Goal: Complete application form

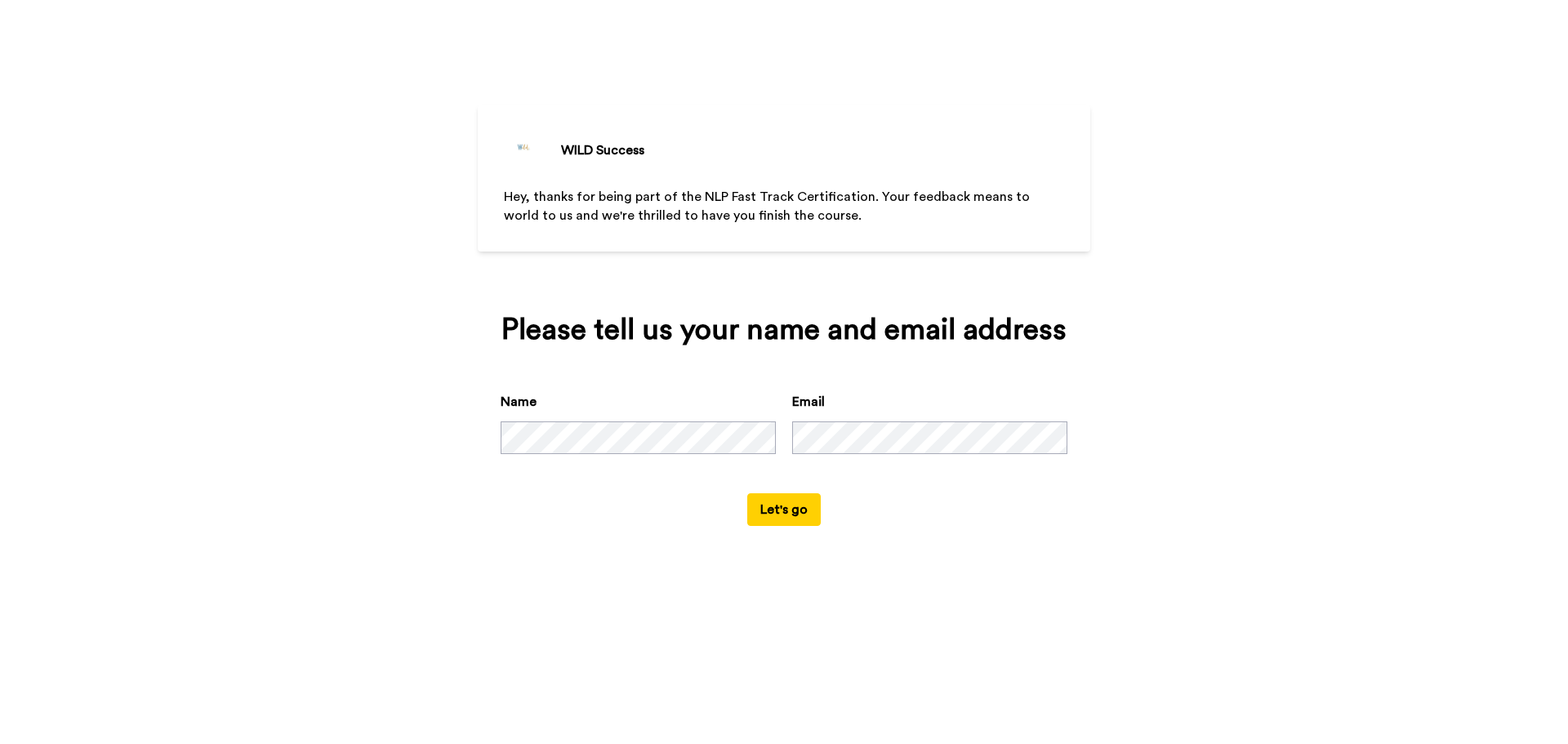
click at [795, 500] on button "Let's go" at bounding box center [784, 510] width 74 height 33
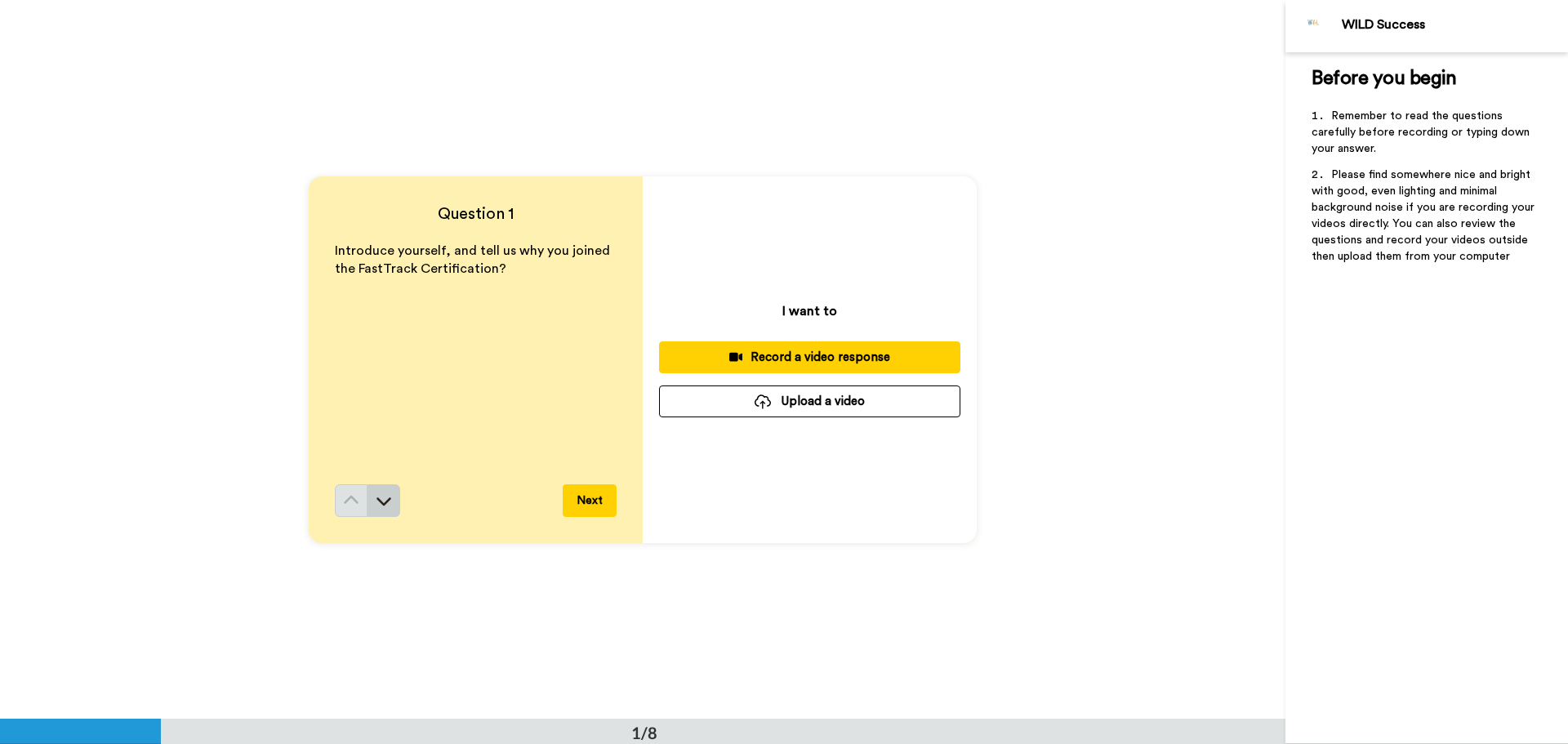
click at [385, 504] on icon at bounding box center [383, 500] width 16 height 16
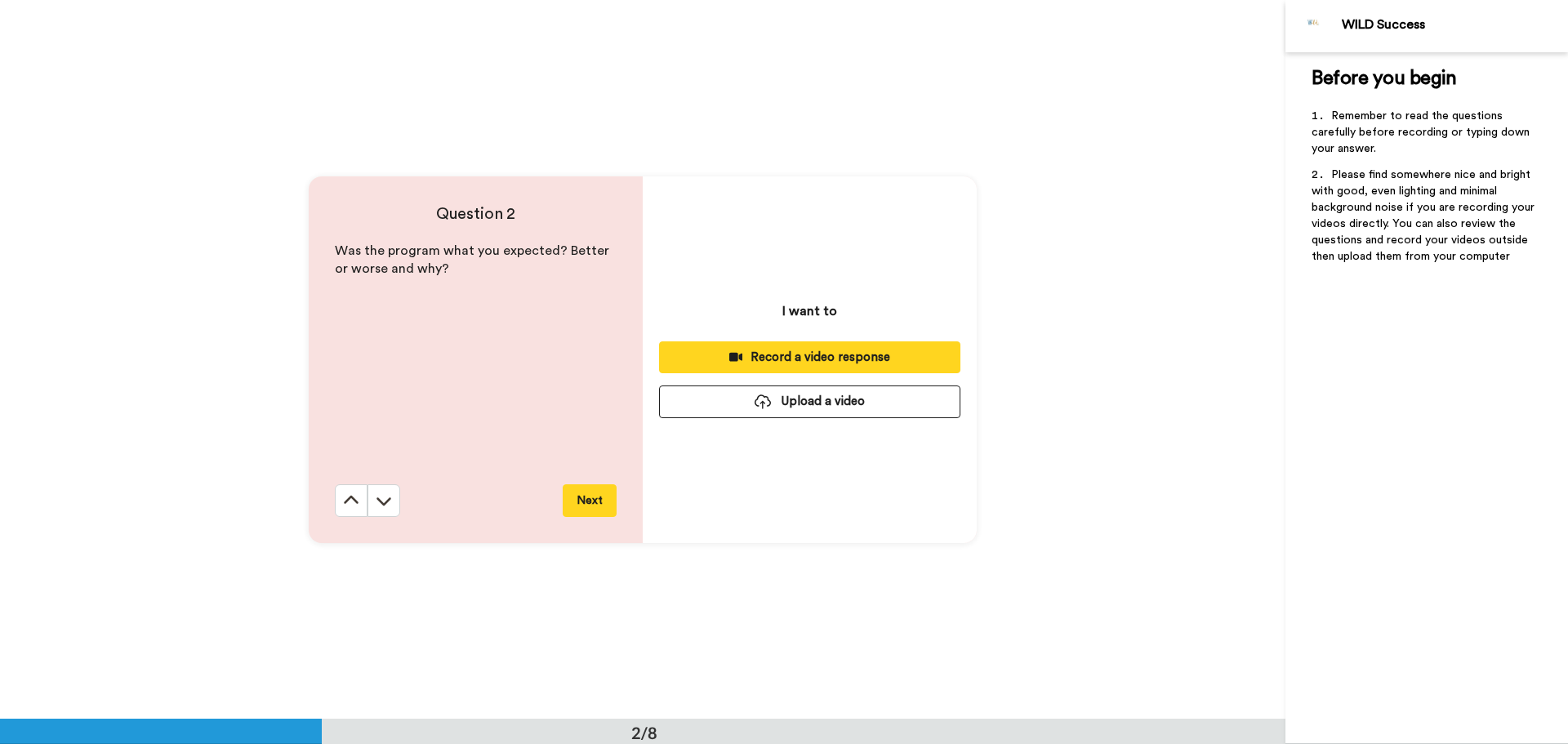
scroll to position [720, 0]
click at [386, 507] on icon at bounding box center [383, 499] width 16 height 16
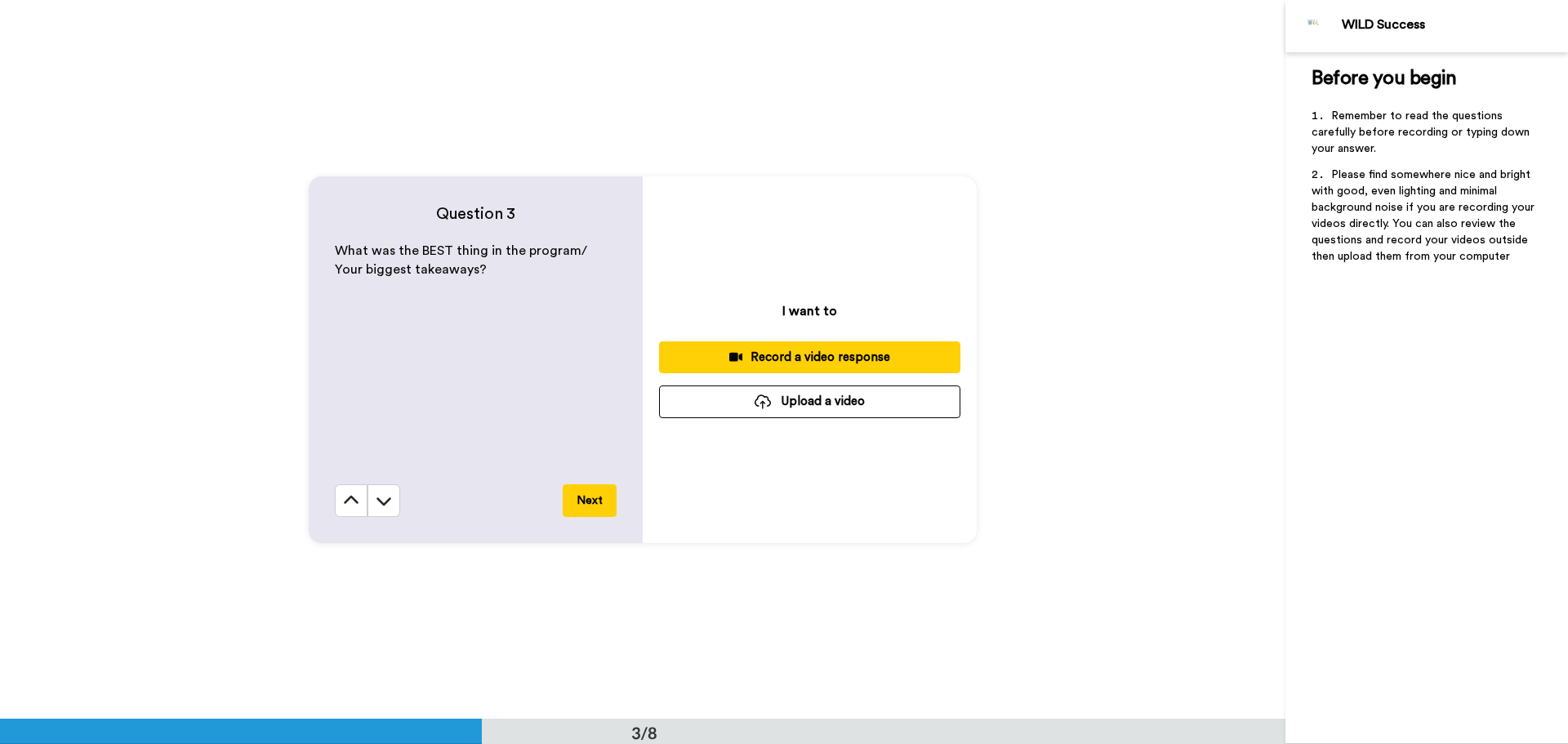
scroll to position [1439, 0]
click at [386, 507] on icon at bounding box center [383, 499] width 16 height 16
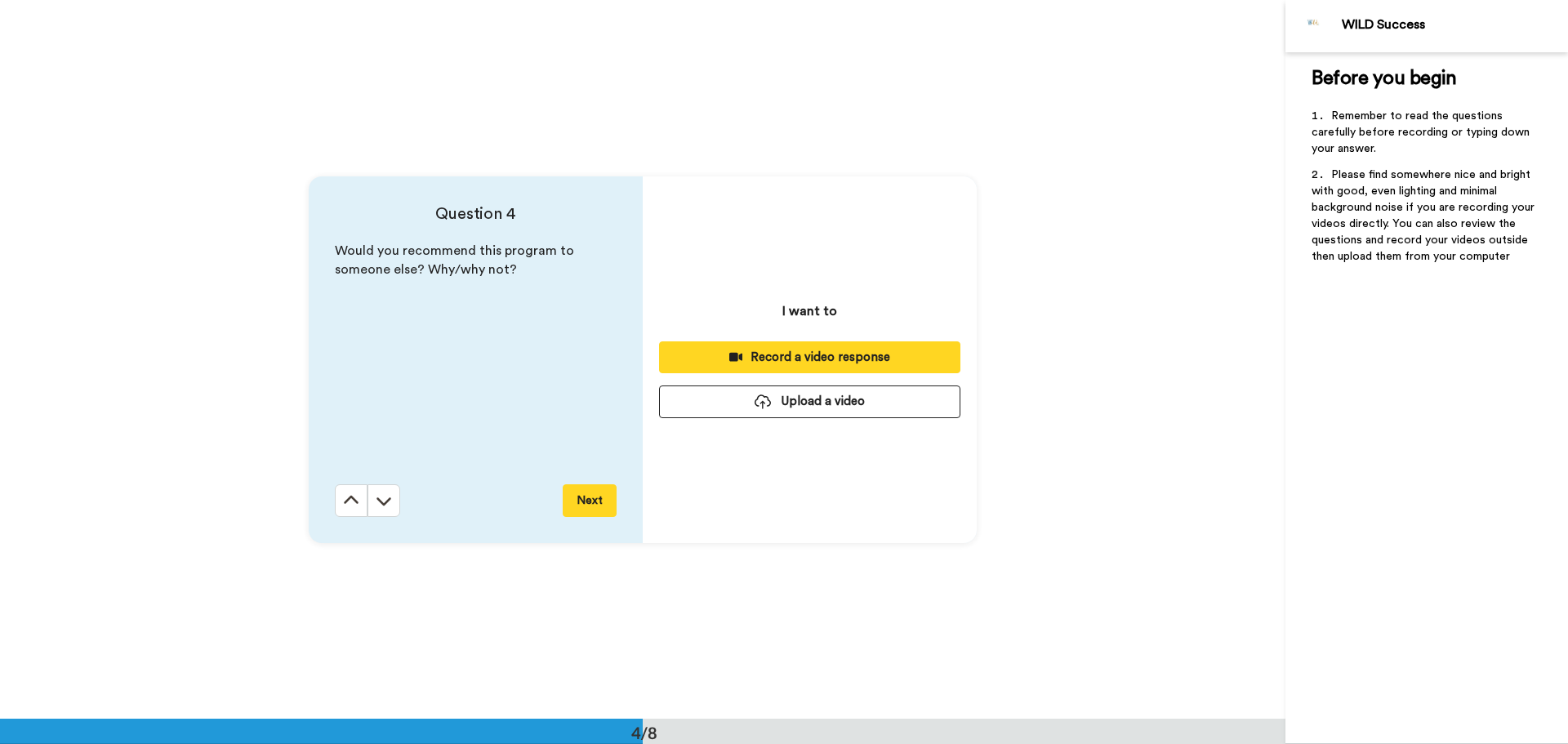
scroll to position [2157, 0]
click at [386, 507] on icon at bounding box center [383, 499] width 16 height 16
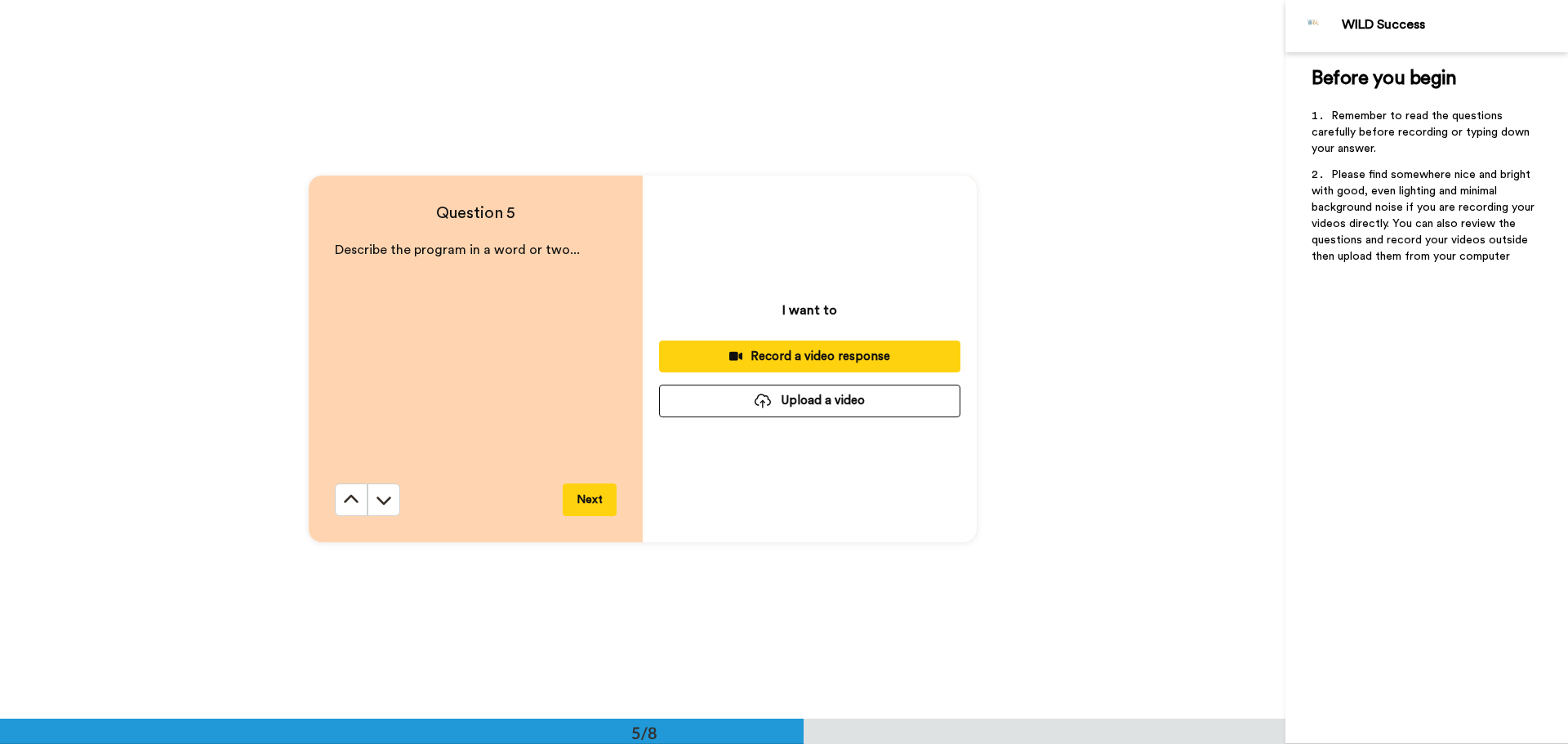
scroll to position [2877, 0]
click at [386, 507] on icon at bounding box center [383, 499] width 16 height 16
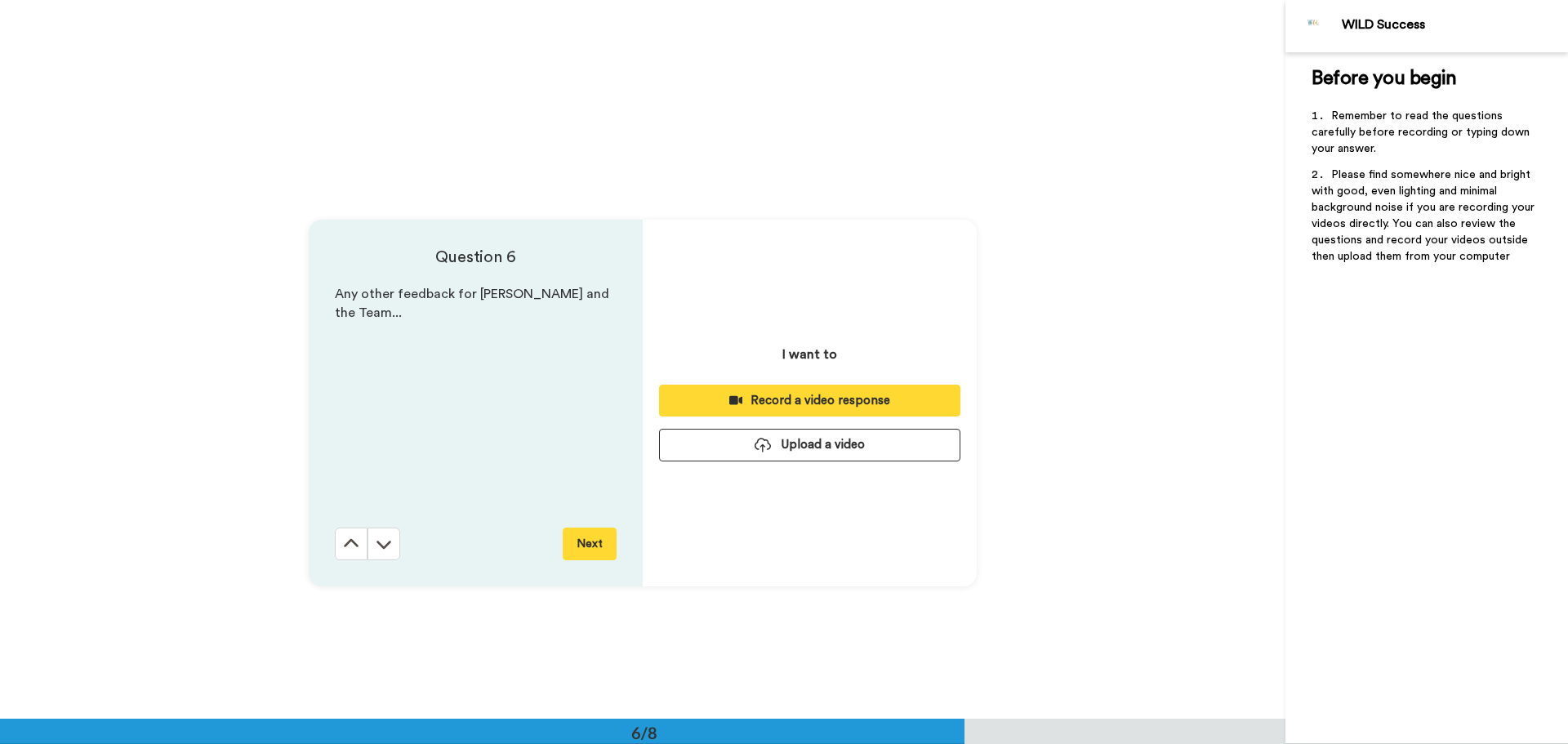
scroll to position [3596, 0]
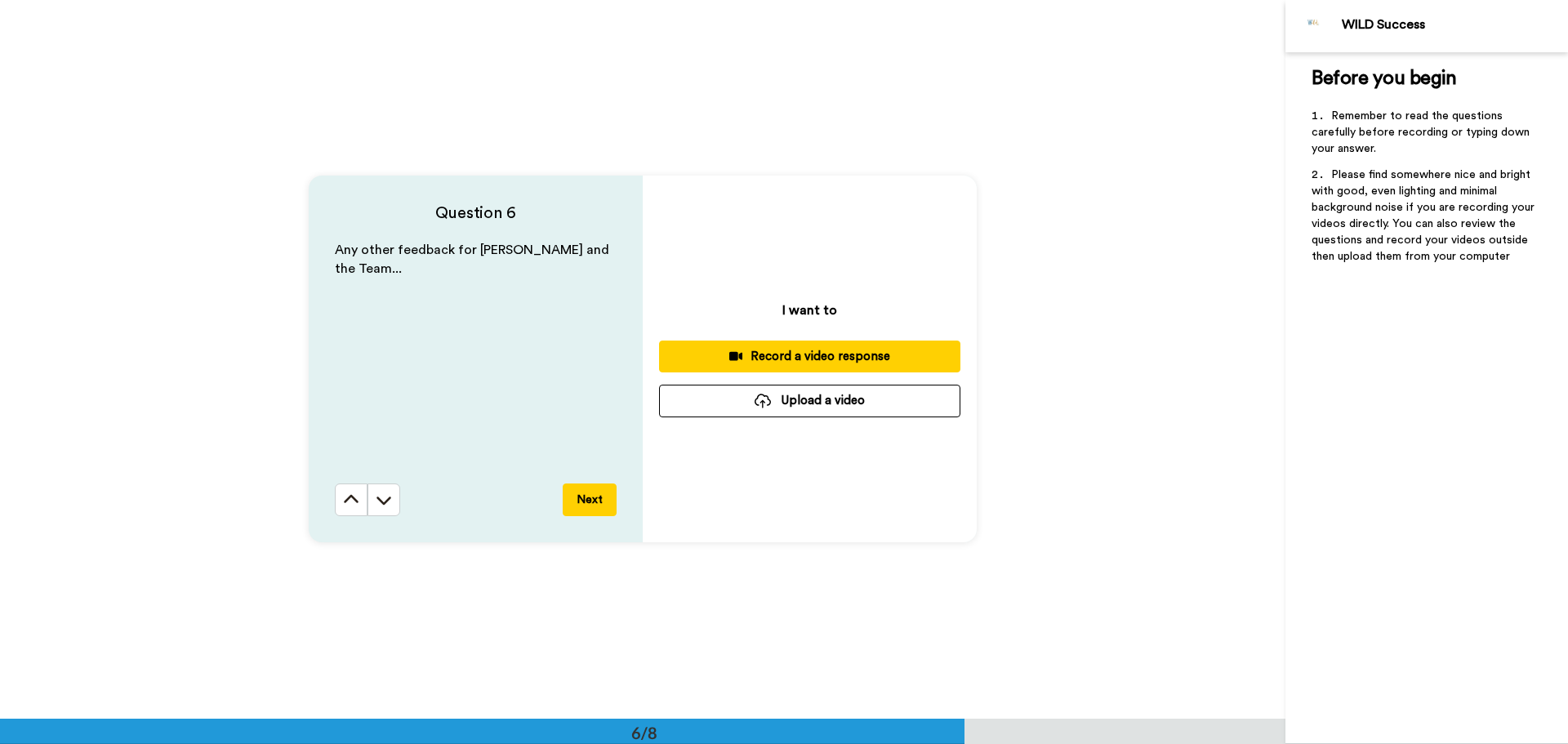
click at [386, 507] on icon at bounding box center [383, 499] width 16 height 16
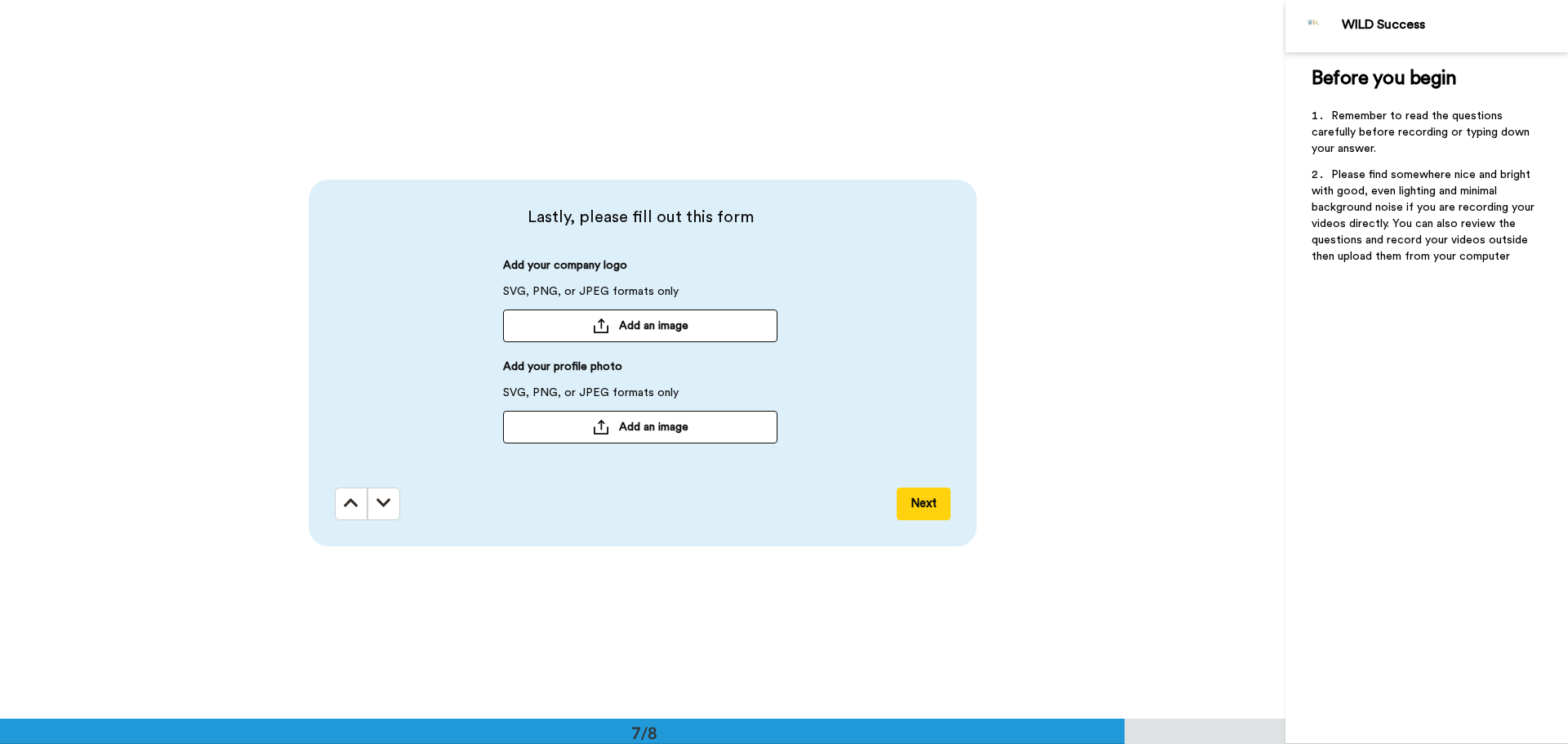
scroll to position [4315, 0]
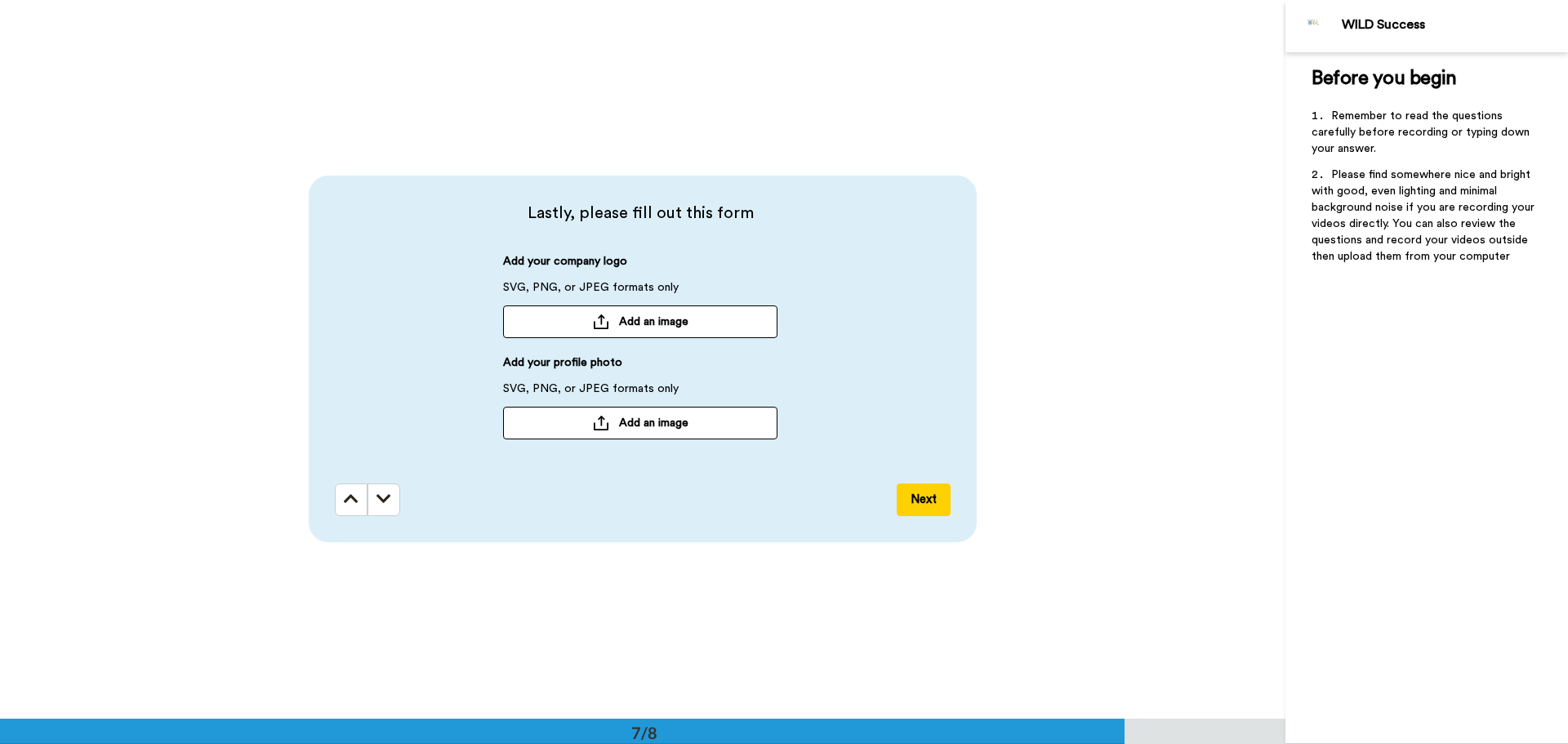
click at [386, 507] on icon at bounding box center [383, 498] width 14 height 16
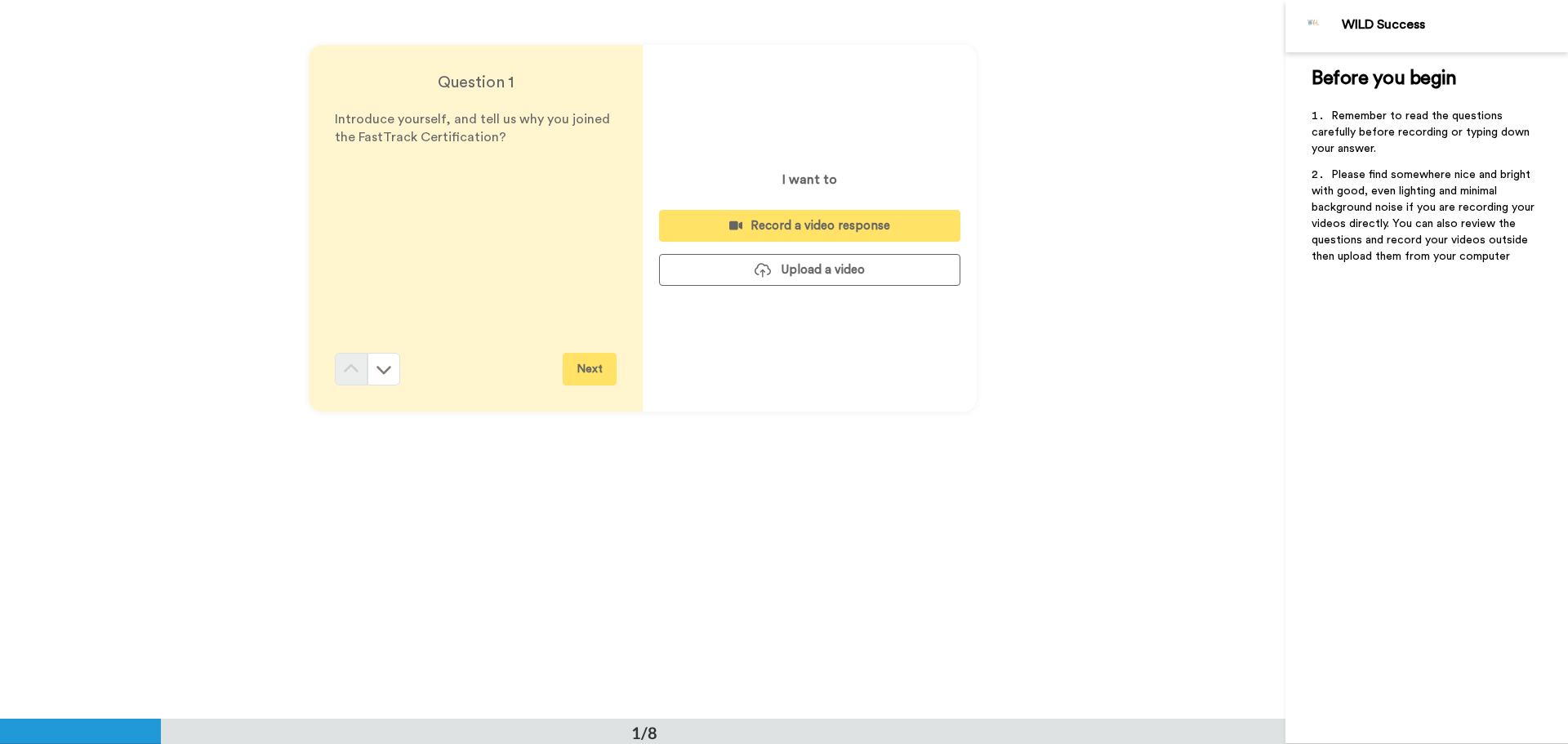
scroll to position [0, 0]
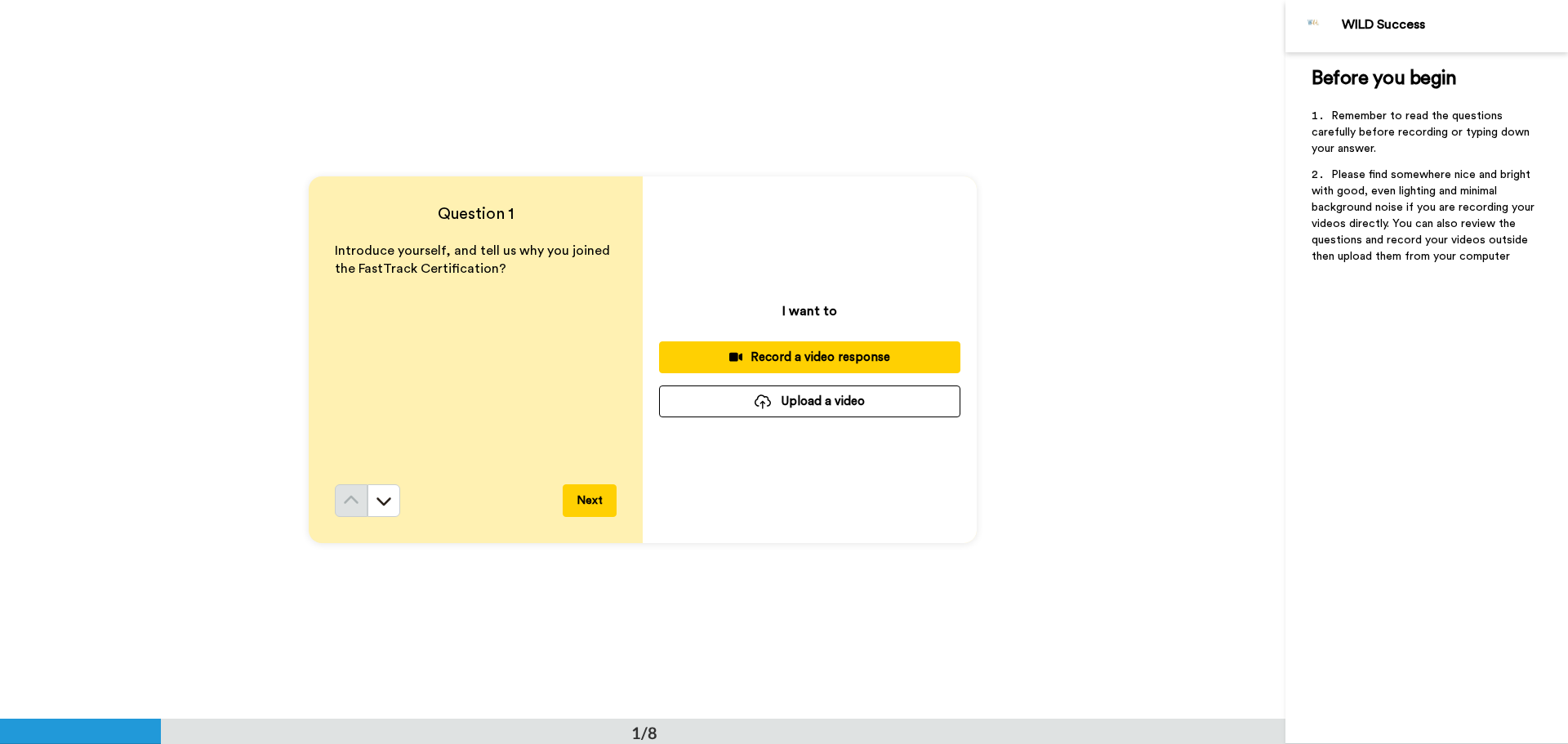
click at [872, 357] on div "Record a video response" at bounding box center [810, 358] width 275 height 17
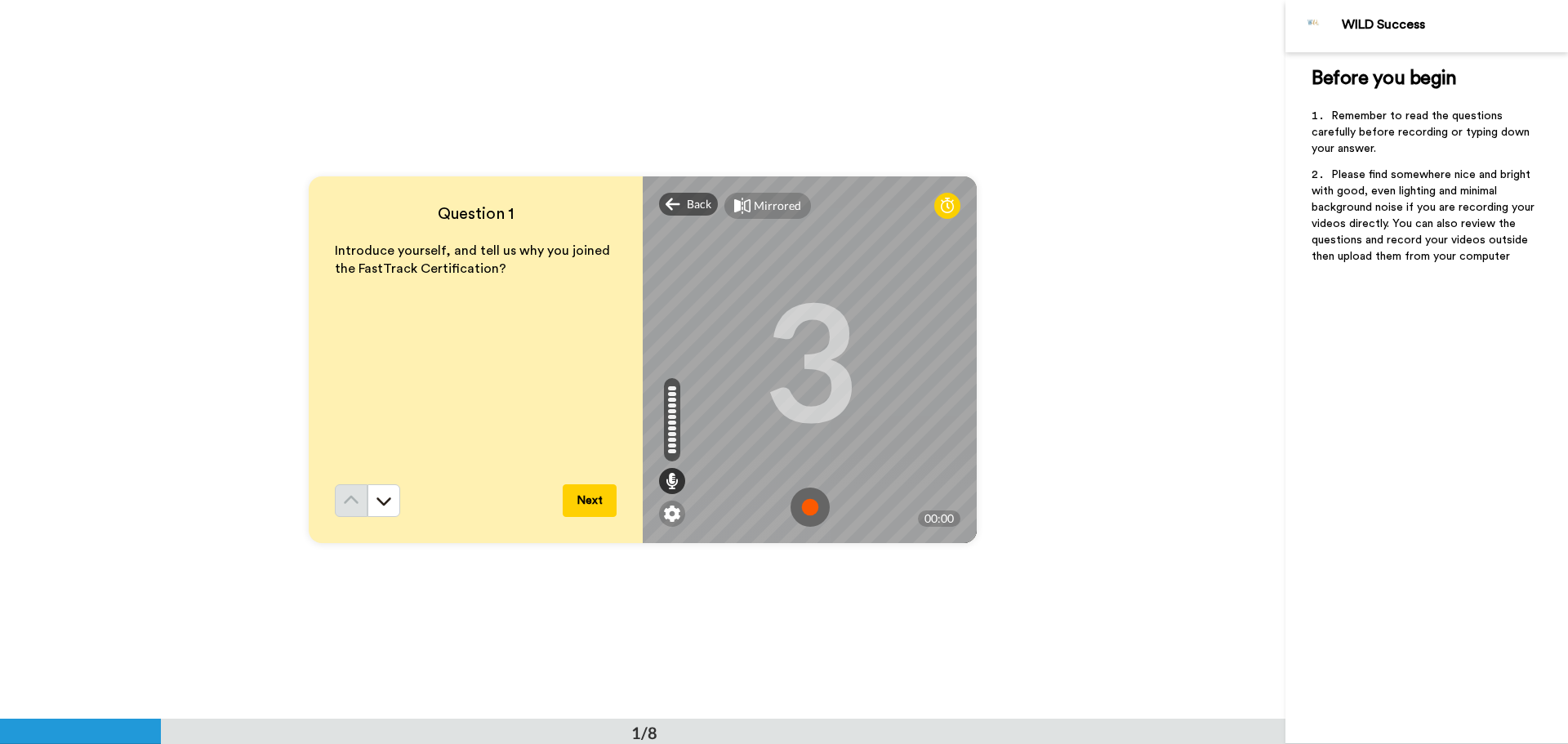
click at [808, 510] on img at bounding box center [810, 507] width 39 height 39
click at [804, 505] on img at bounding box center [810, 507] width 39 height 39
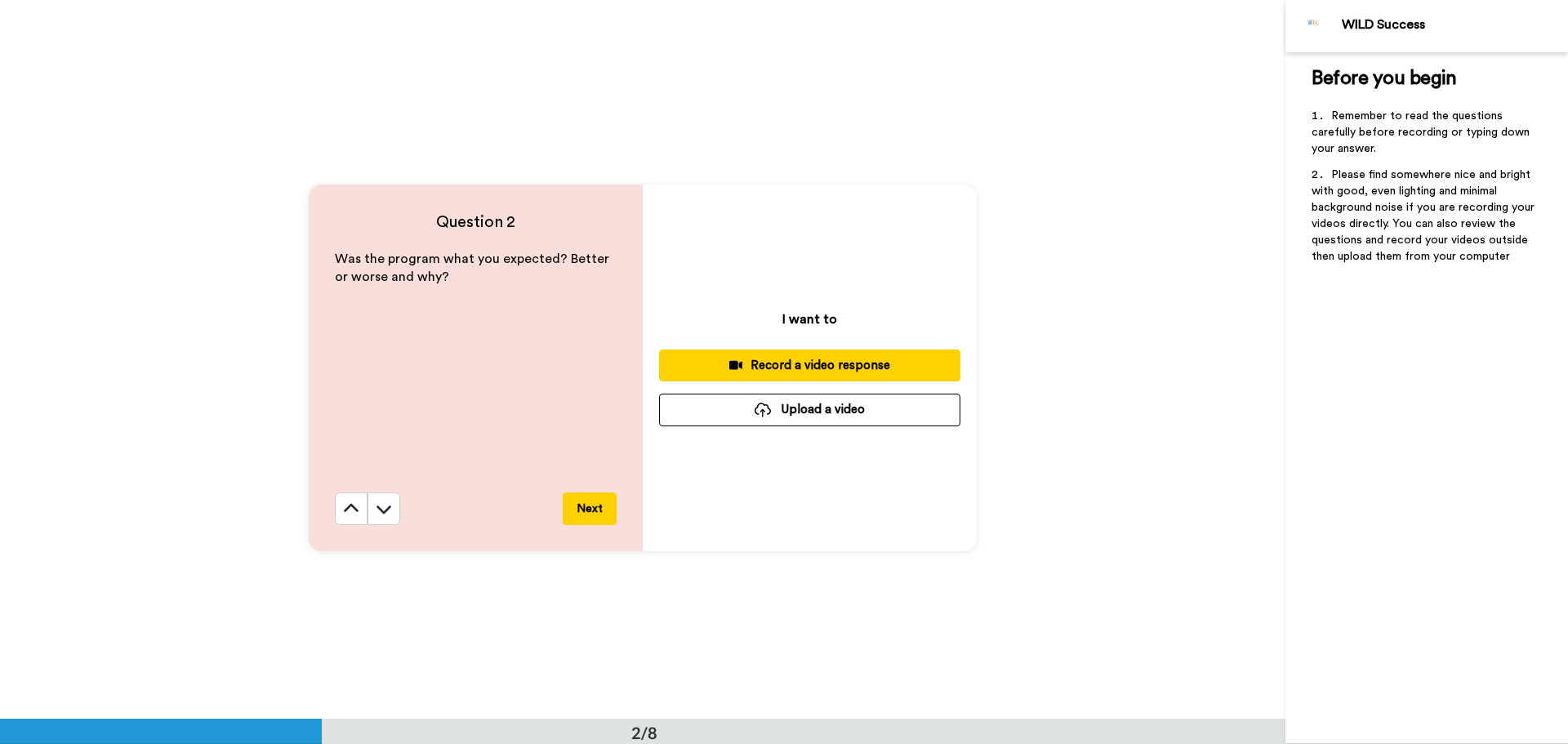
scroll to position [735, 0]
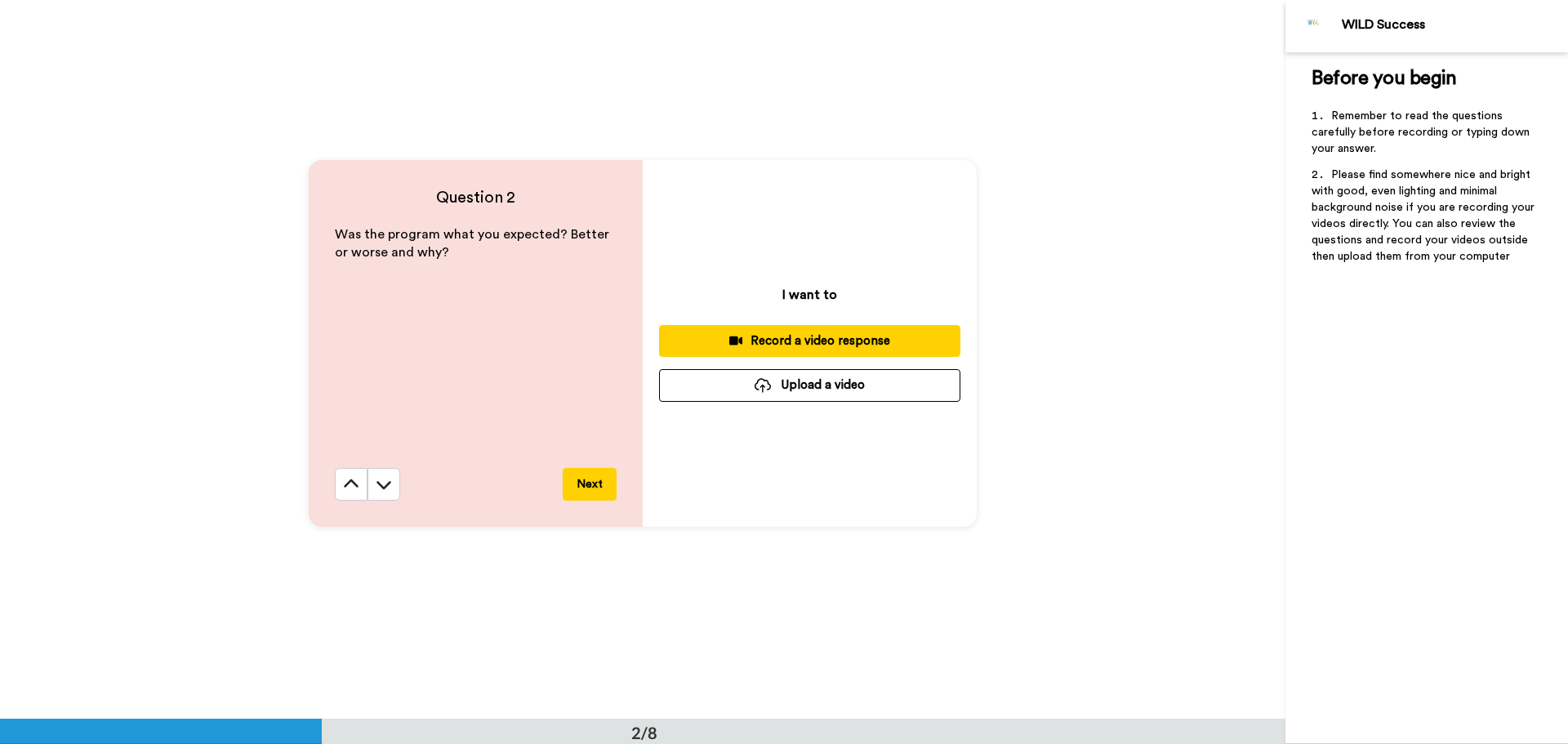
click at [923, 345] on div "Record a video response" at bounding box center [810, 341] width 275 height 17
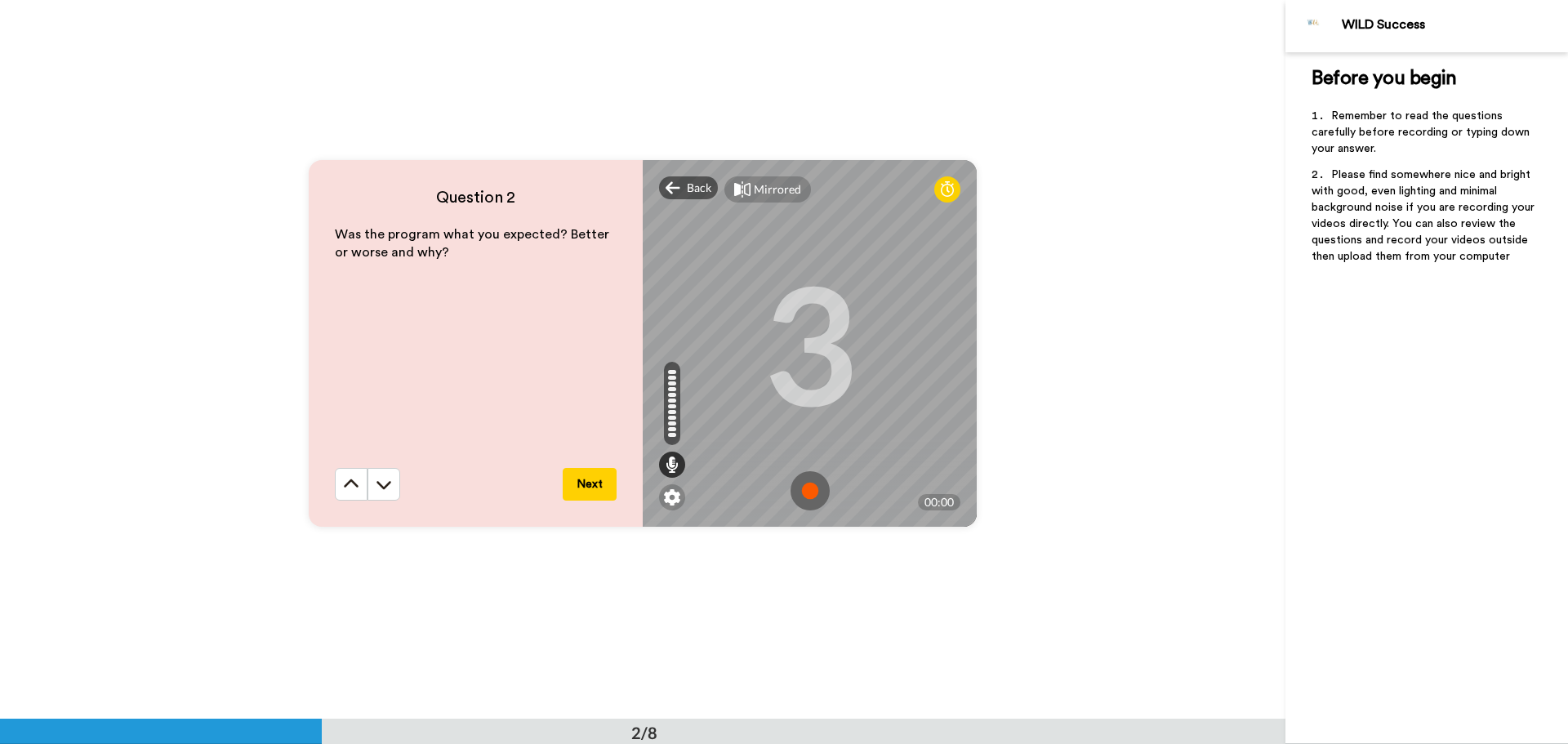
click at [805, 492] on img at bounding box center [810, 491] width 39 height 39
click at [811, 494] on img at bounding box center [810, 491] width 39 height 39
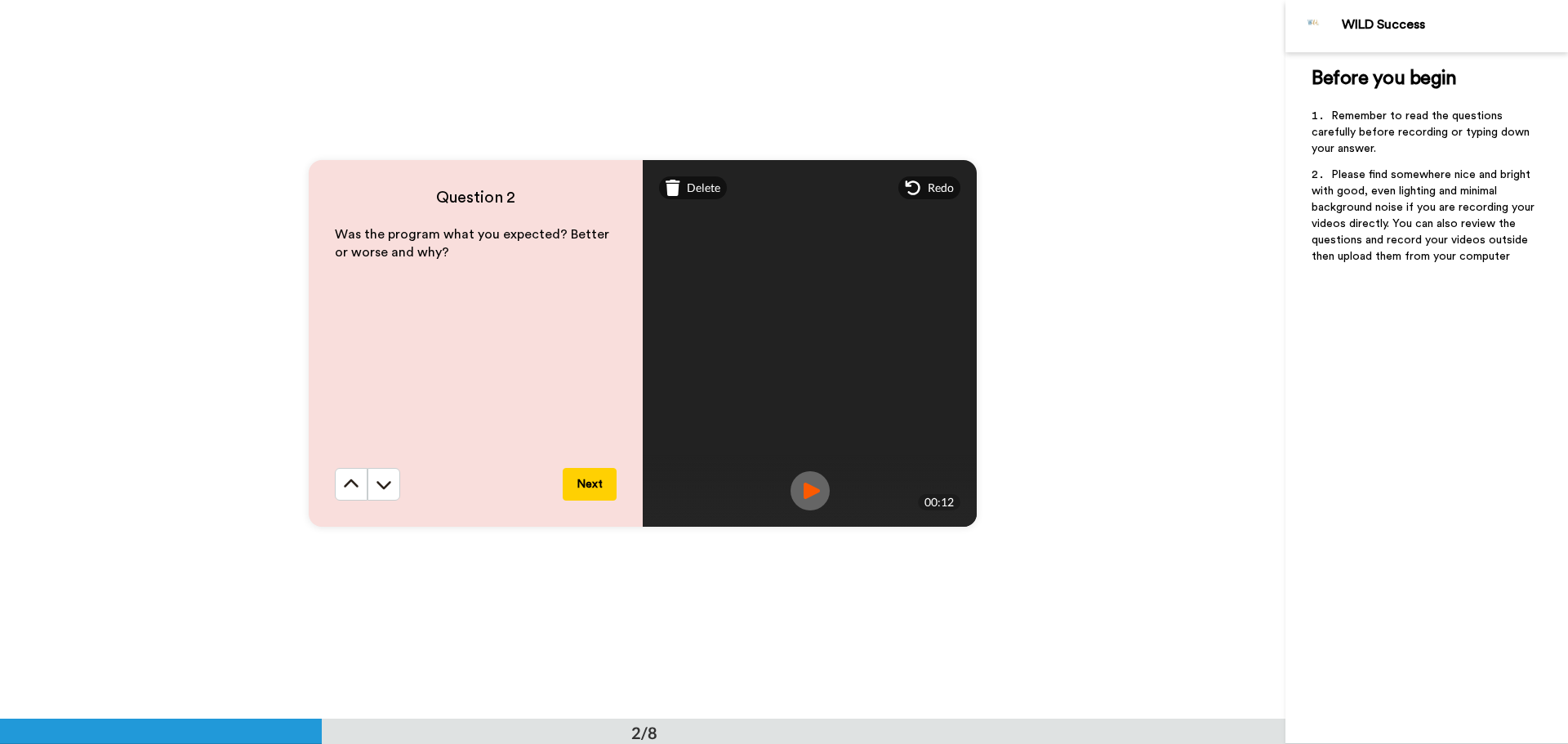
click at [928, 189] on span "Redo" at bounding box center [941, 187] width 26 height 16
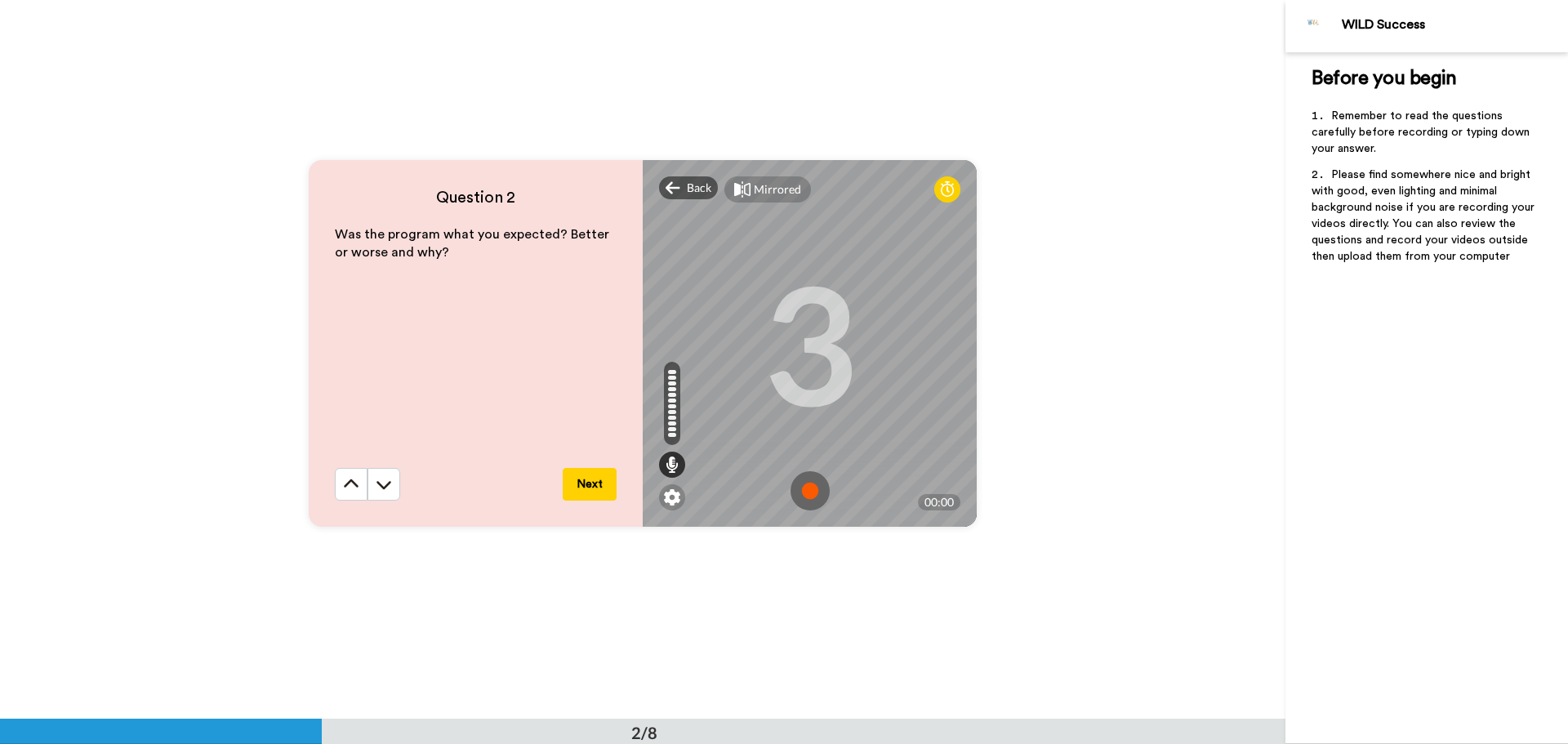
click at [811, 485] on img at bounding box center [810, 491] width 39 height 39
click at [807, 485] on img at bounding box center [810, 491] width 39 height 39
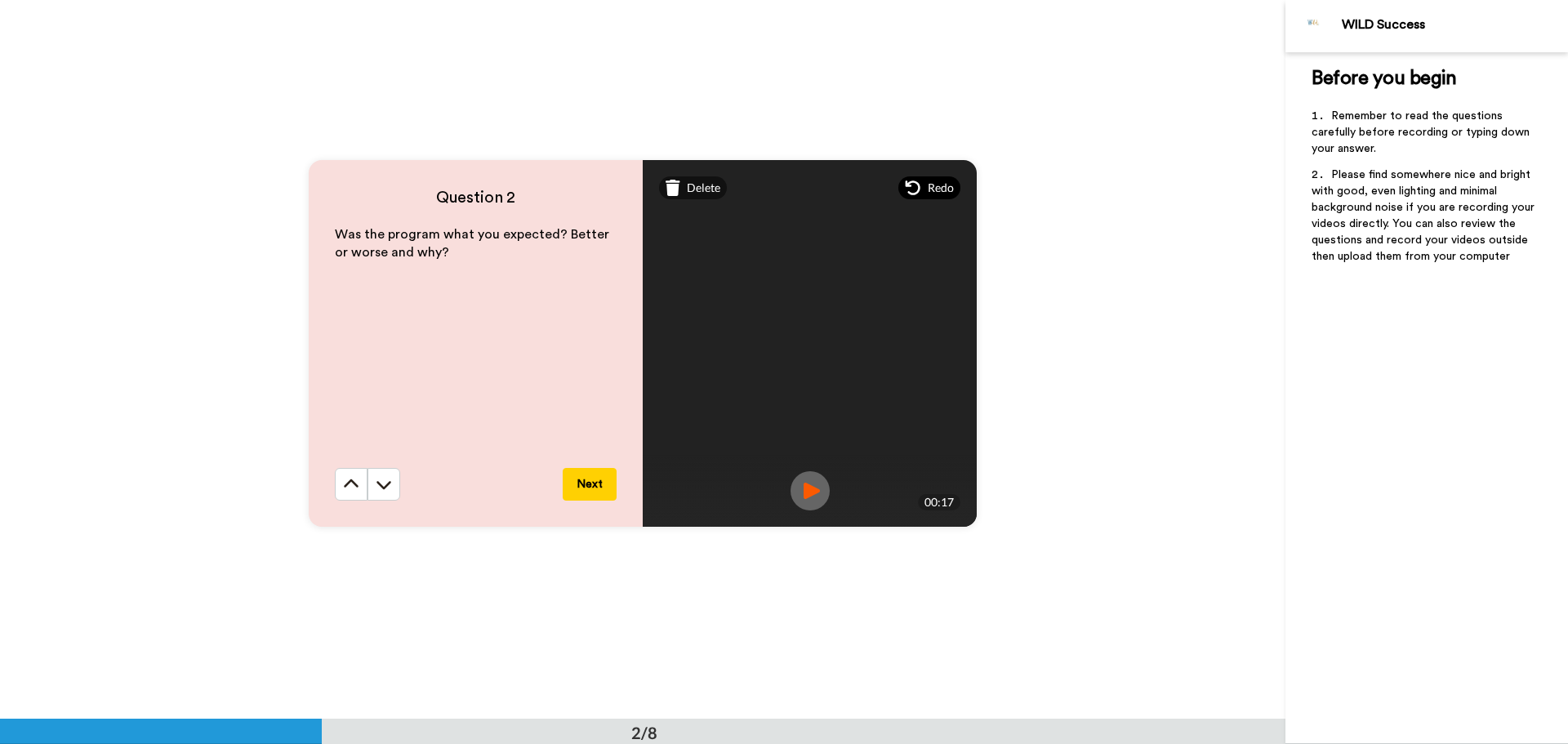
click at [934, 186] on span "Redo" at bounding box center [941, 187] width 26 height 16
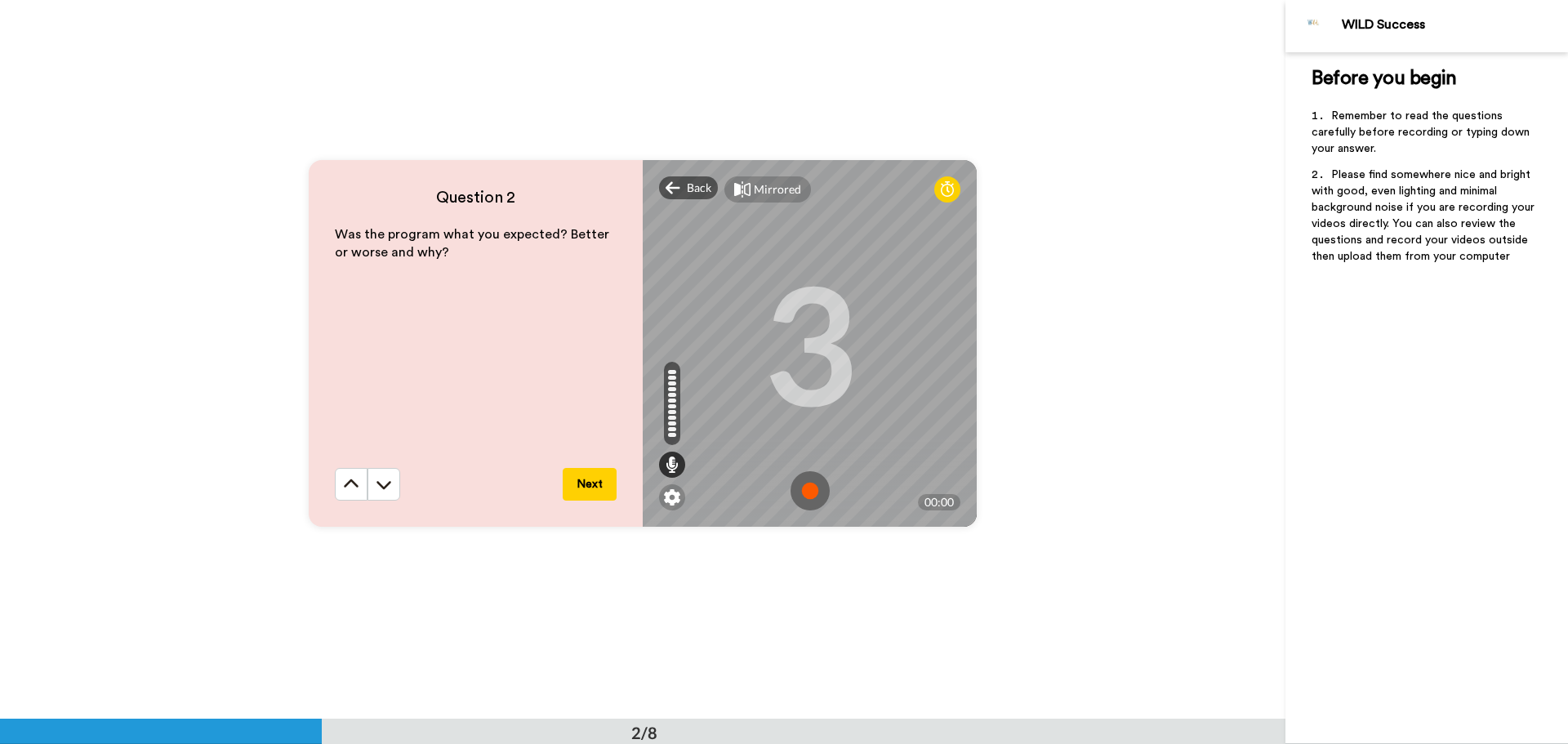
click at [808, 491] on img at bounding box center [810, 491] width 39 height 39
click at [813, 492] on img at bounding box center [810, 491] width 39 height 39
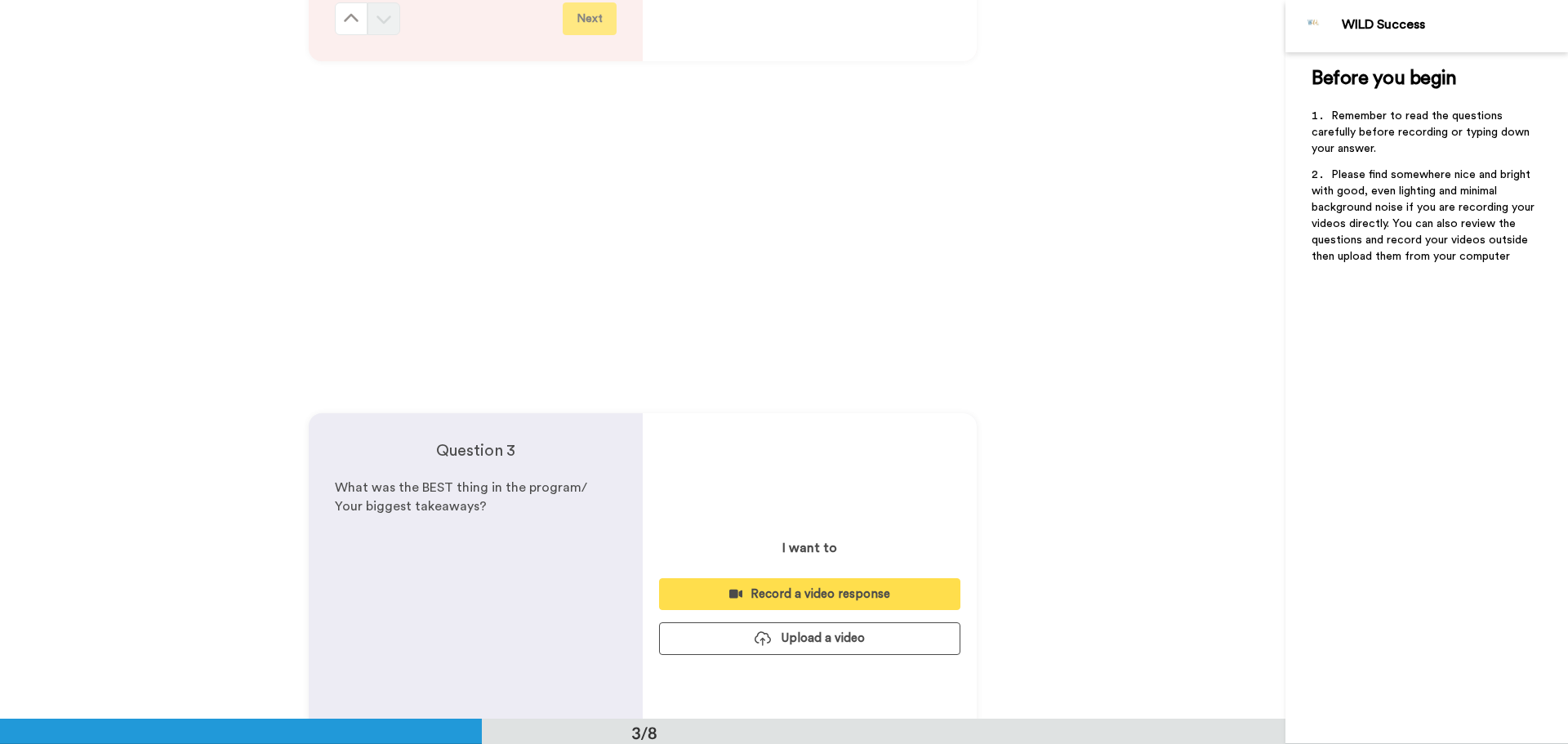
scroll to position [1389, 0]
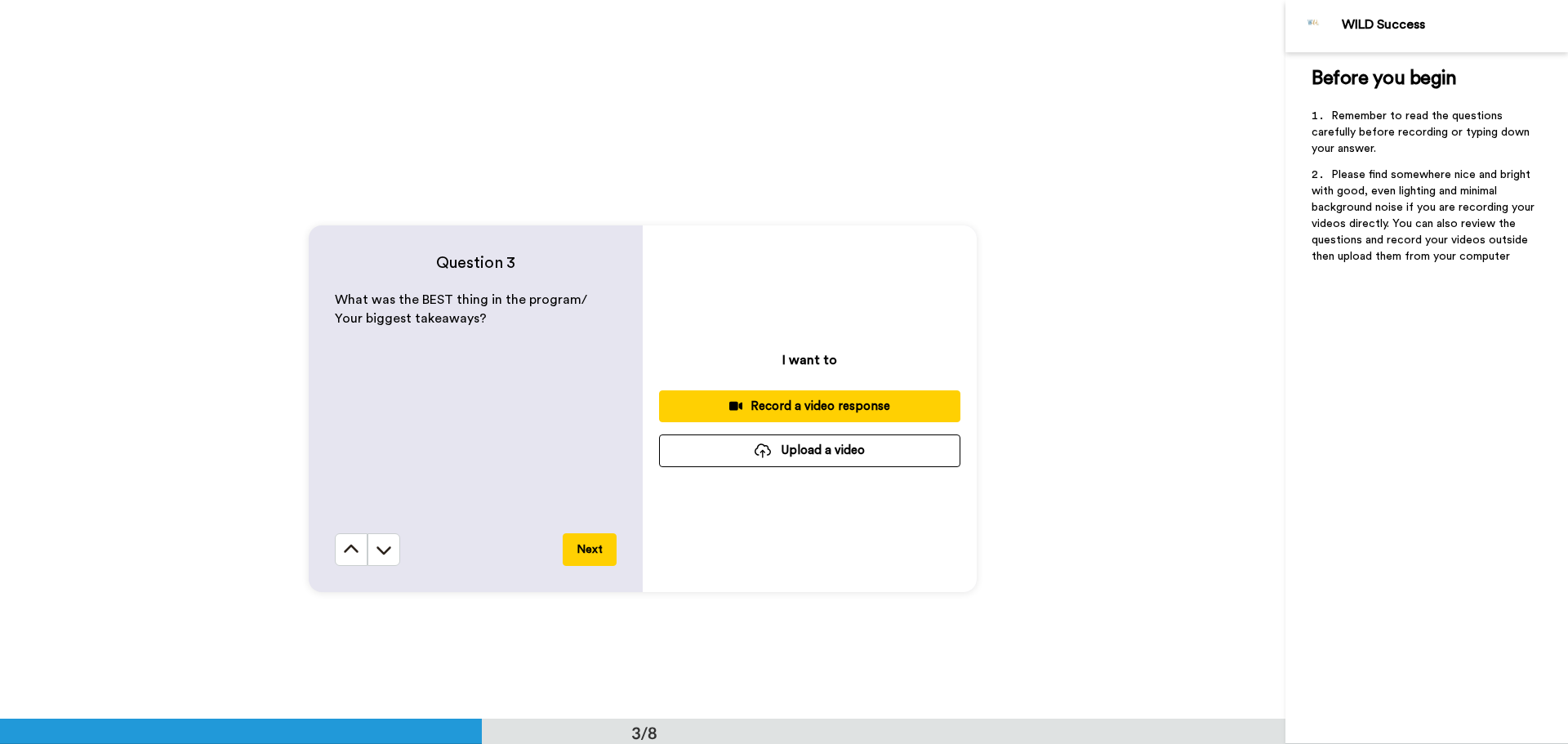
click at [844, 403] on div "Record a video response" at bounding box center [810, 406] width 275 height 17
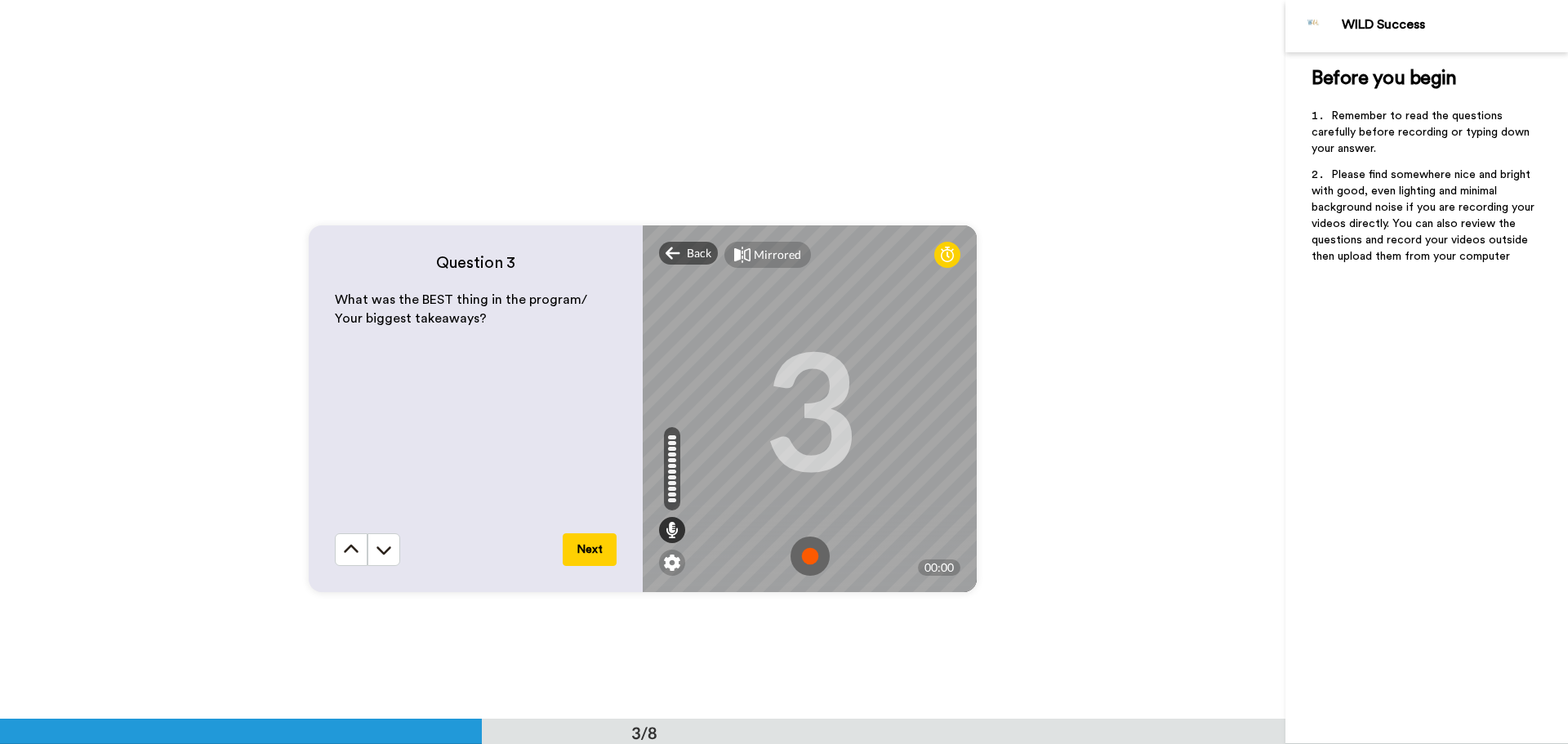
click at [805, 559] on img at bounding box center [810, 556] width 39 height 39
click at [808, 552] on img at bounding box center [810, 556] width 39 height 39
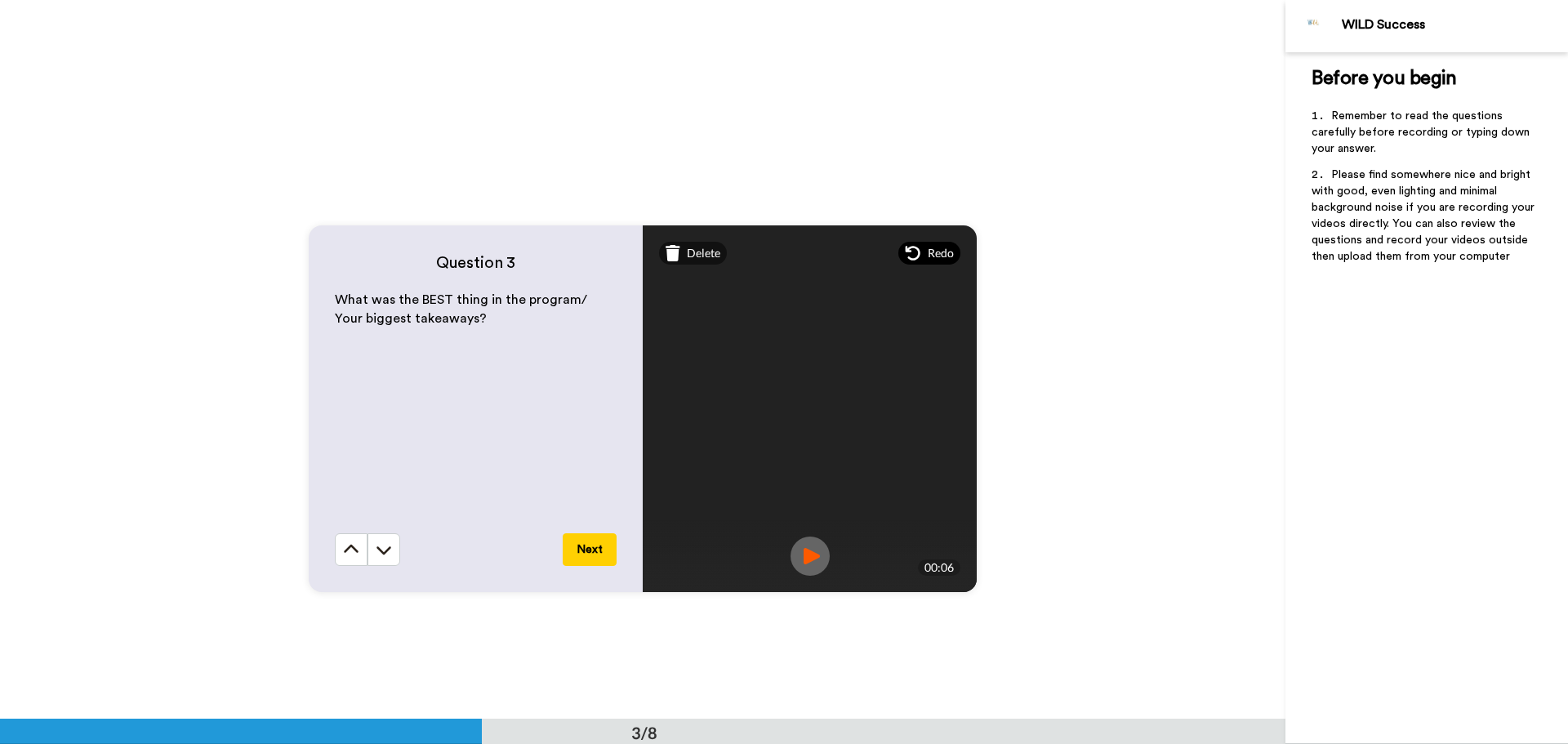
click at [928, 254] on span "Redo" at bounding box center [941, 252] width 26 height 16
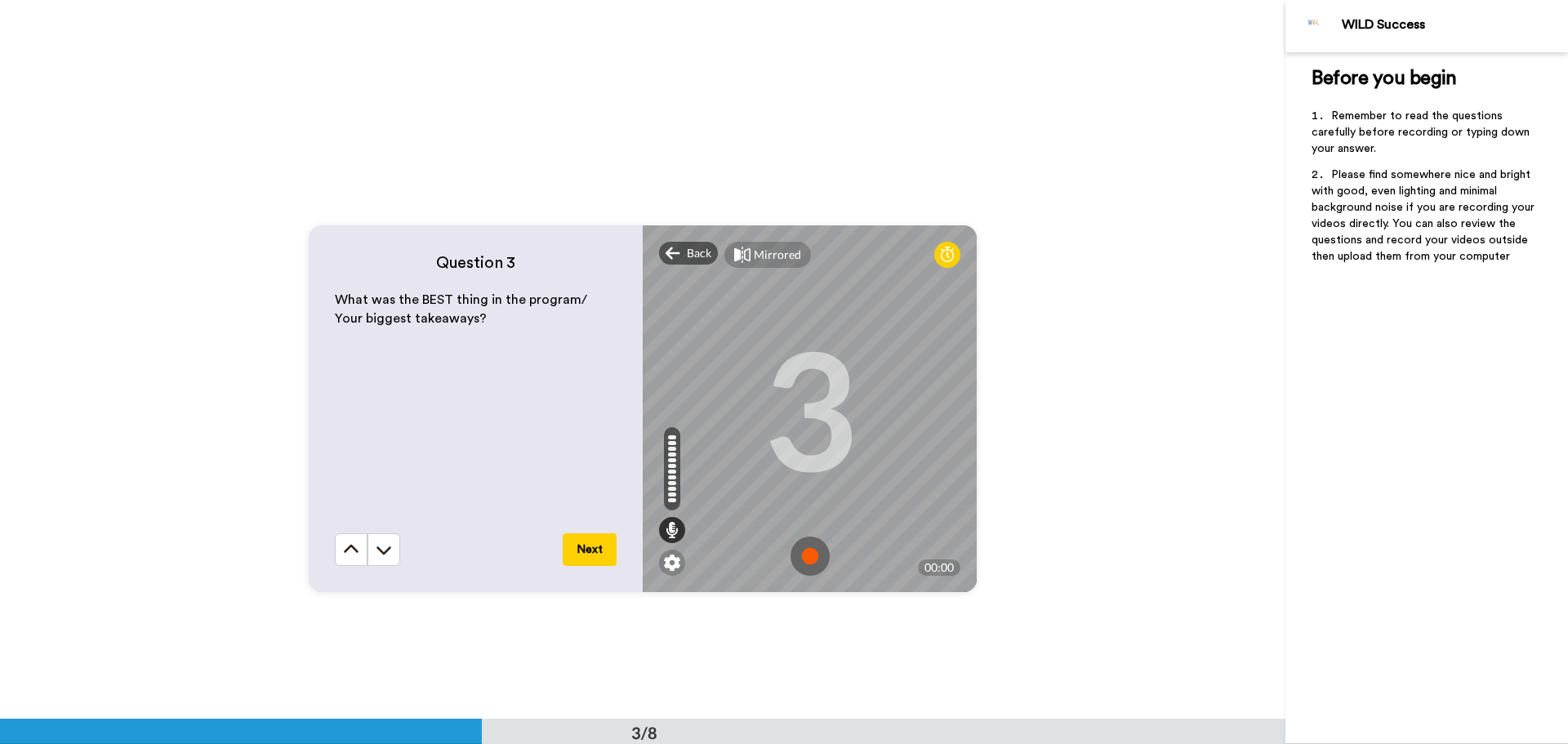
click at [801, 559] on img at bounding box center [810, 556] width 39 height 39
click at [802, 561] on img at bounding box center [810, 556] width 39 height 39
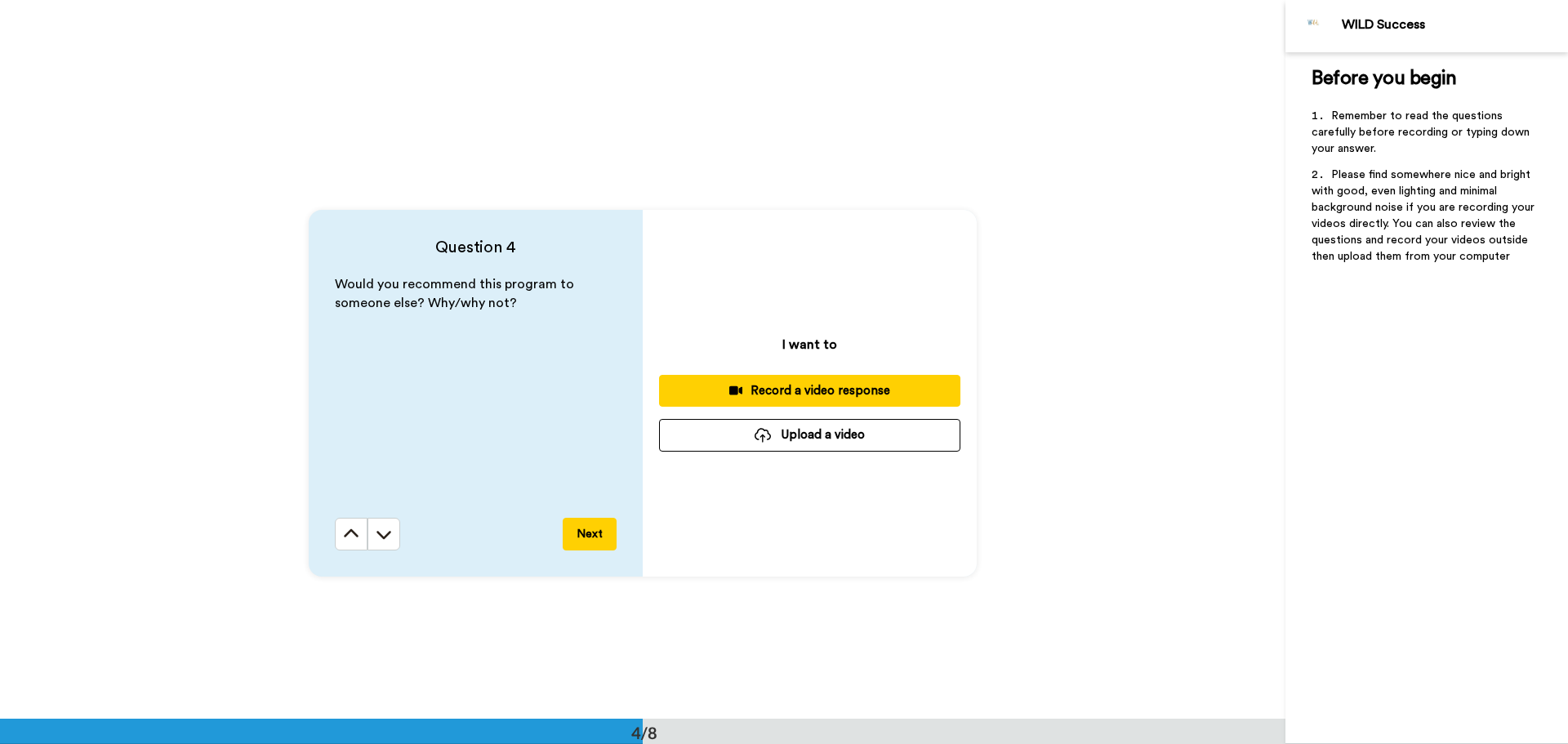
scroll to position [2124, 0]
click at [905, 388] on div "Record a video response" at bounding box center [810, 390] width 275 height 17
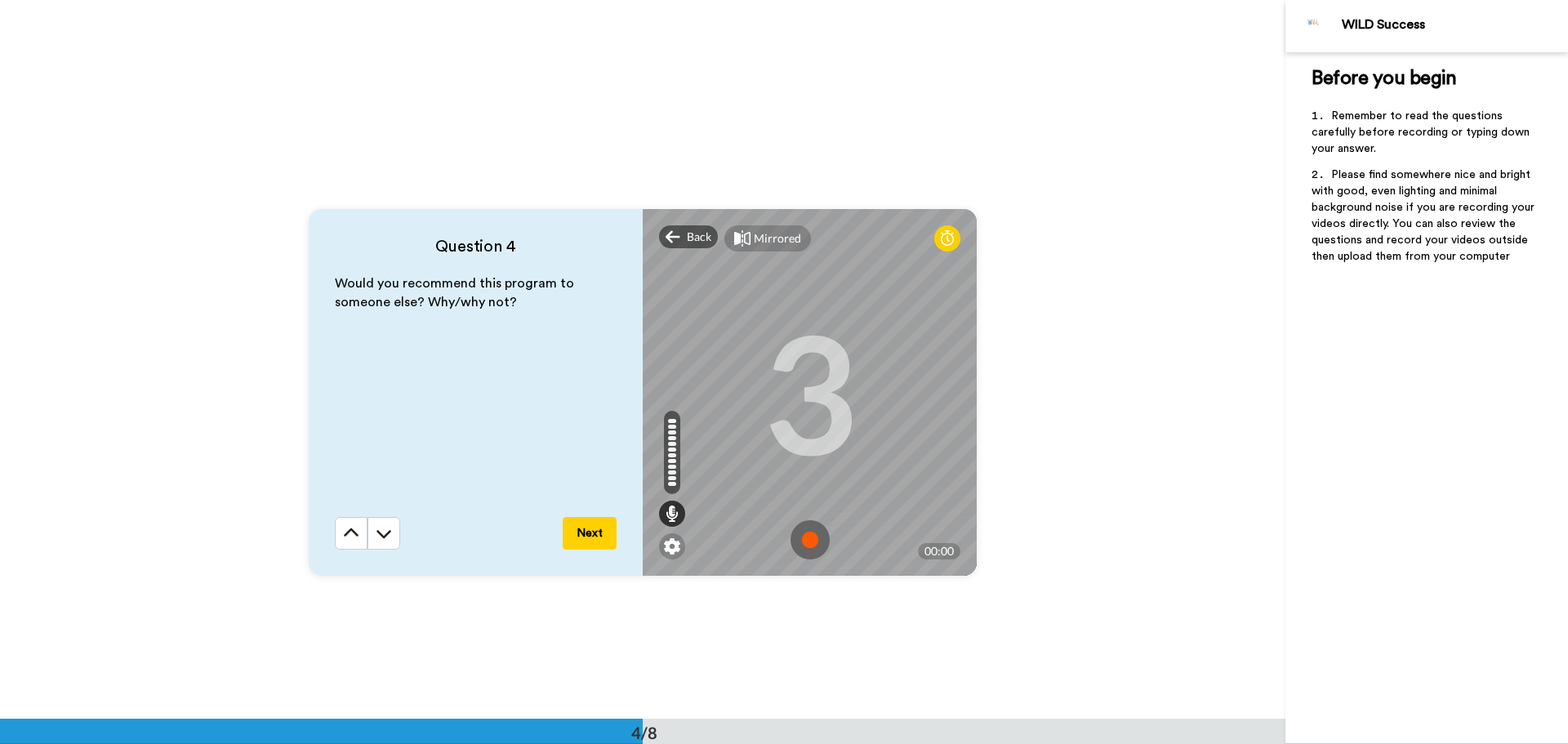
click at [802, 533] on img at bounding box center [810, 539] width 39 height 39
click at [816, 540] on img at bounding box center [810, 539] width 39 height 39
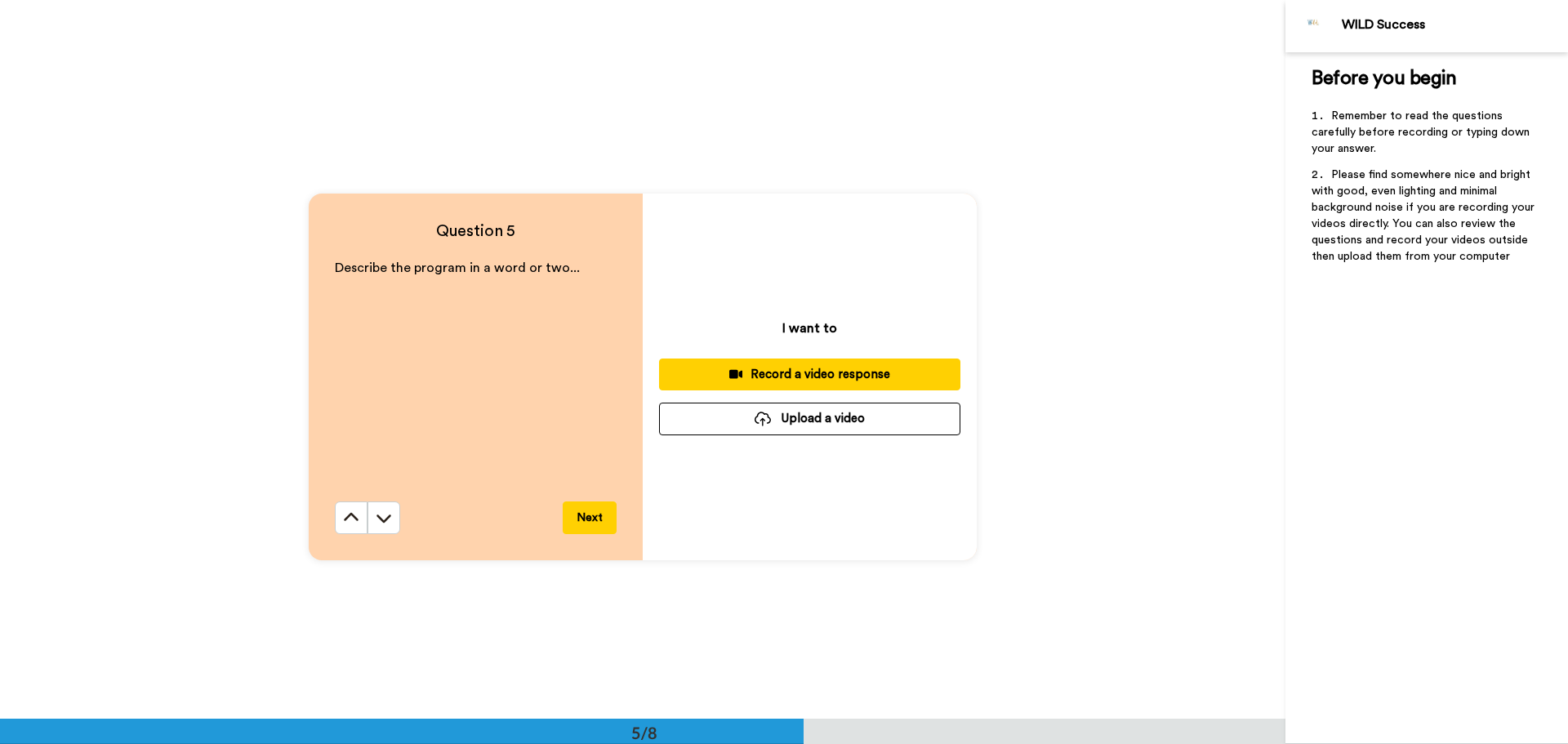
scroll to position [2859, 0]
click at [848, 371] on div "Record a video response" at bounding box center [810, 374] width 275 height 17
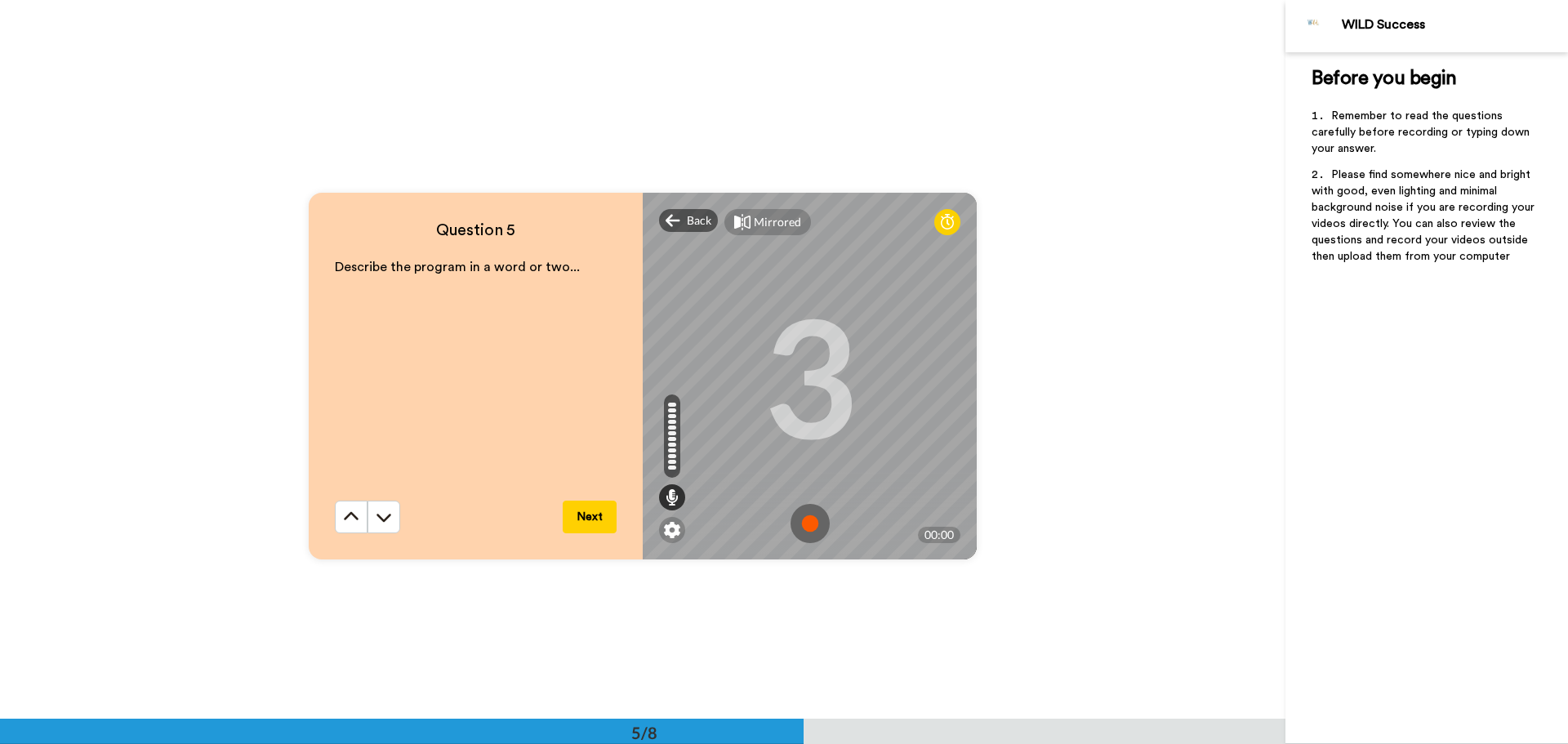
click at [808, 519] on img at bounding box center [810, 523] width 39 height 39
click at [810, 523] on img at bounding box center [810, 523] width 39 height 39
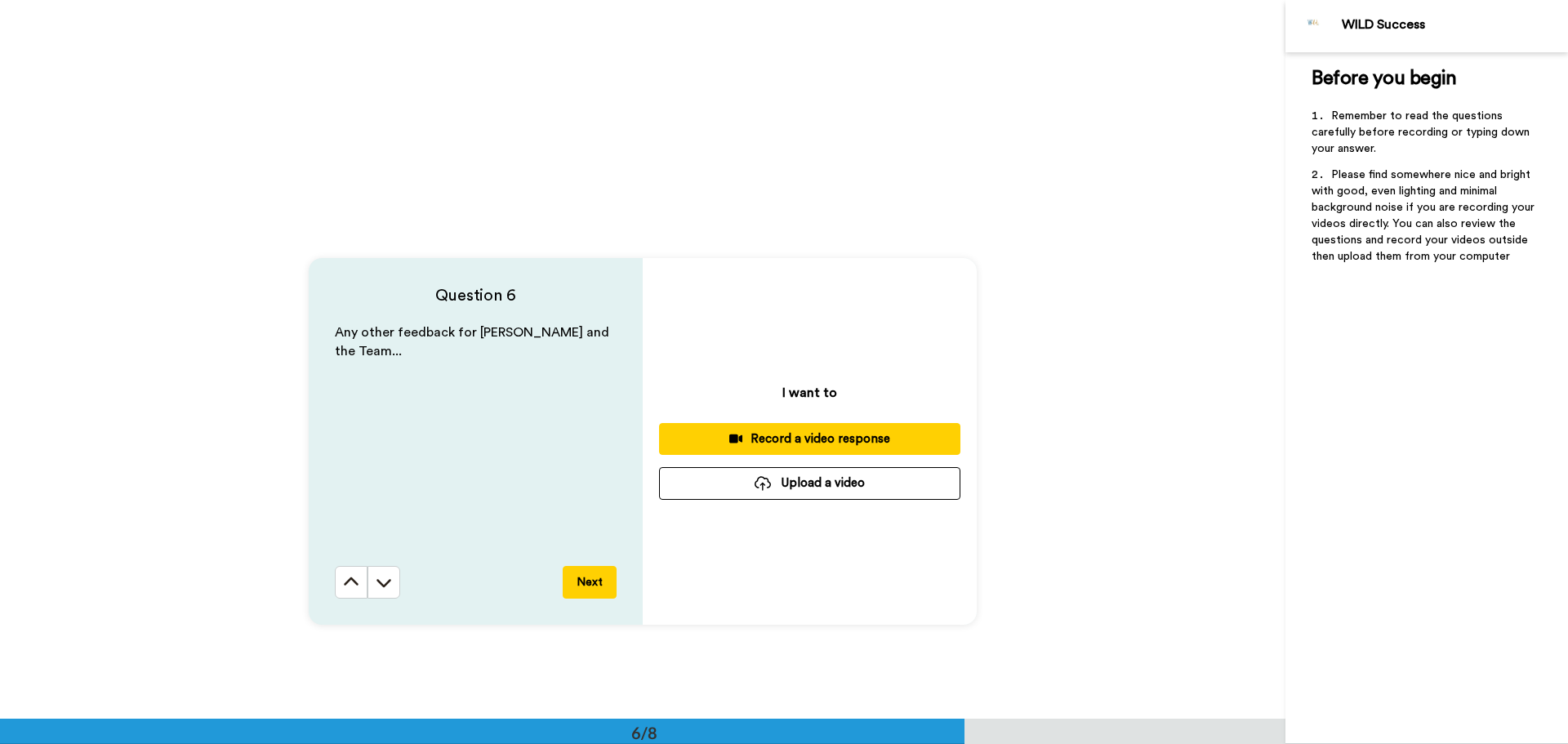
scroll to position [3595, 0]
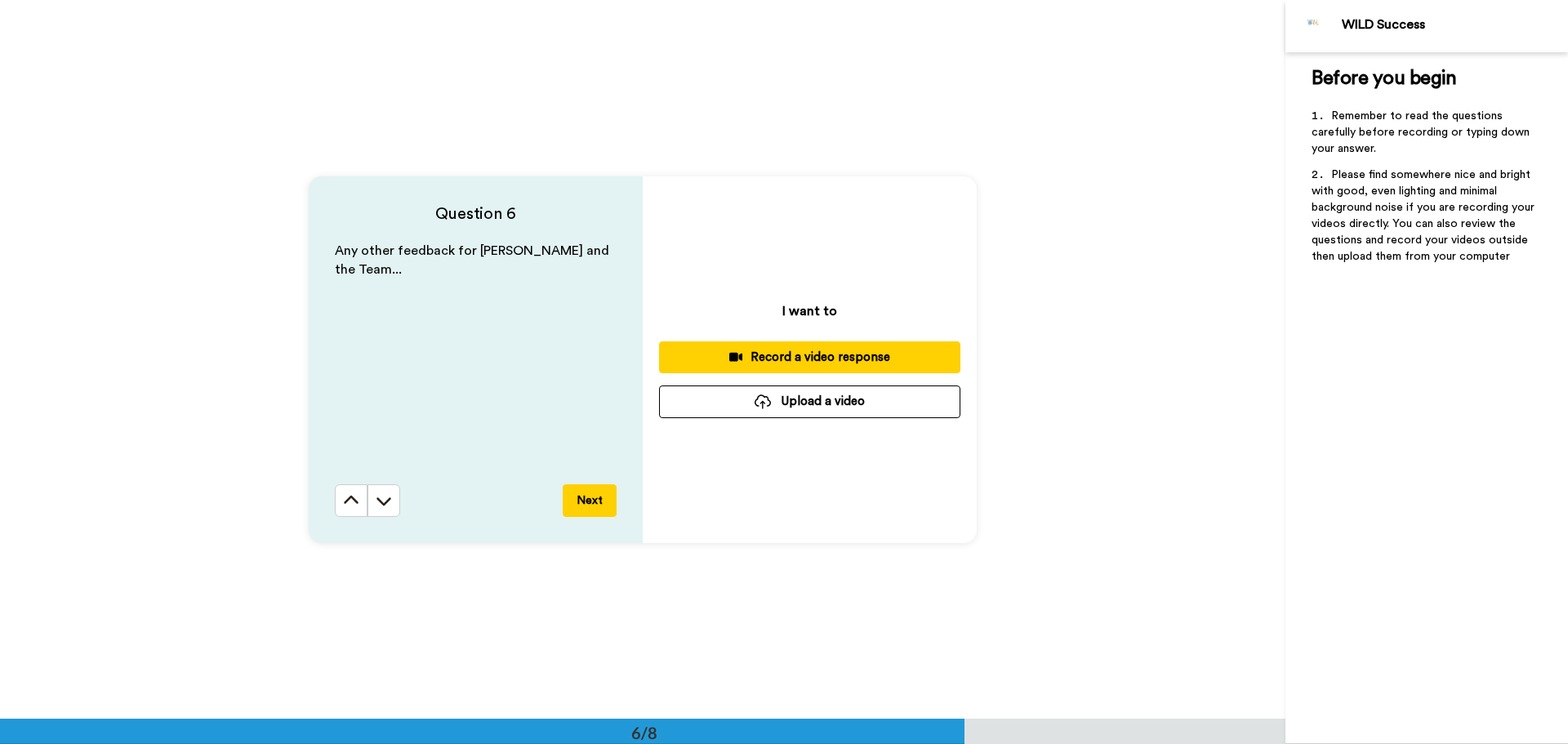
click at [914, 353] on div "Record a video response" at bounding box center [810, 358] width 275 height 17
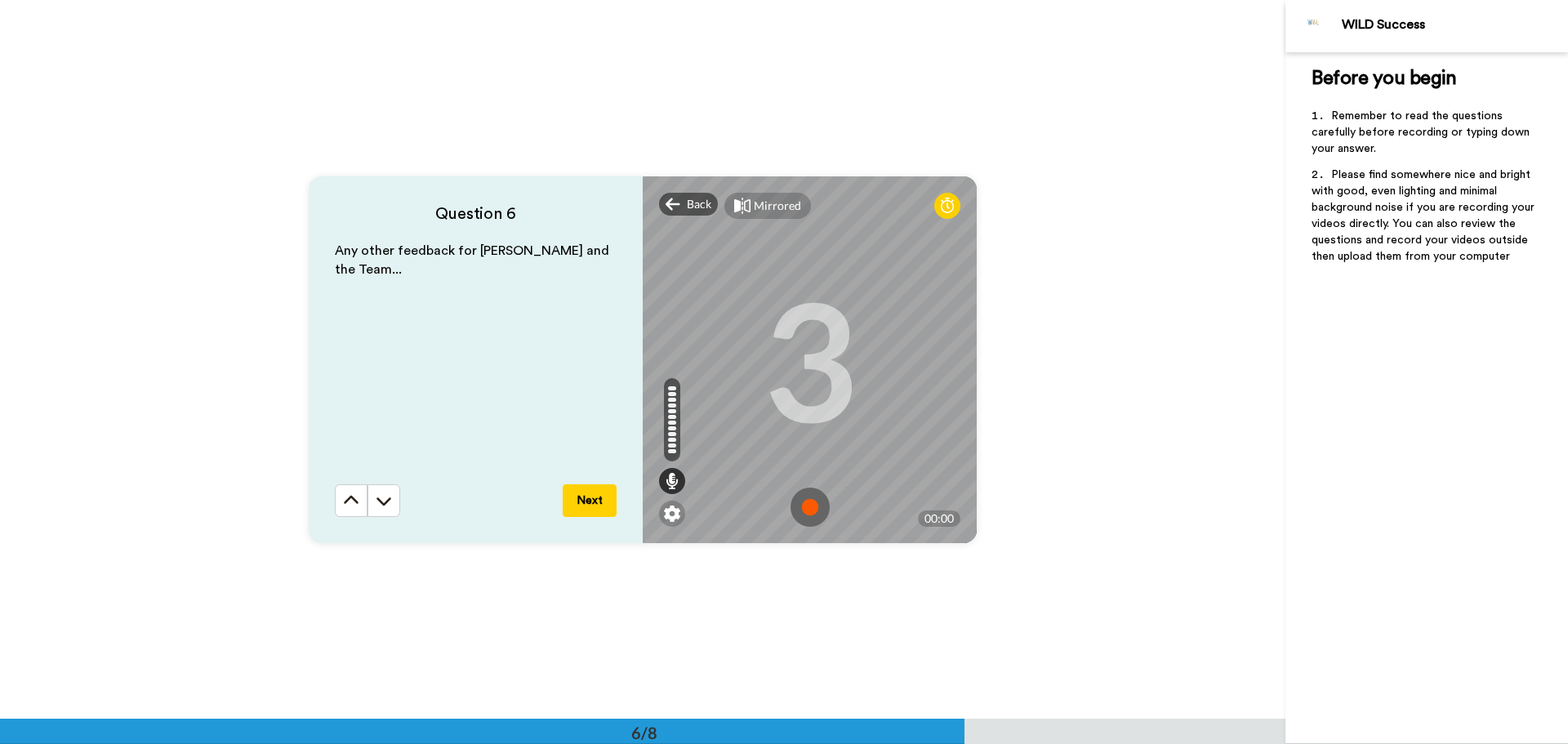
click at [807, 503] on img at bounding box center [810, 507] width 39 height 39
click at [809, 504] on img at bounding box center [810, 507] width 39 height 39
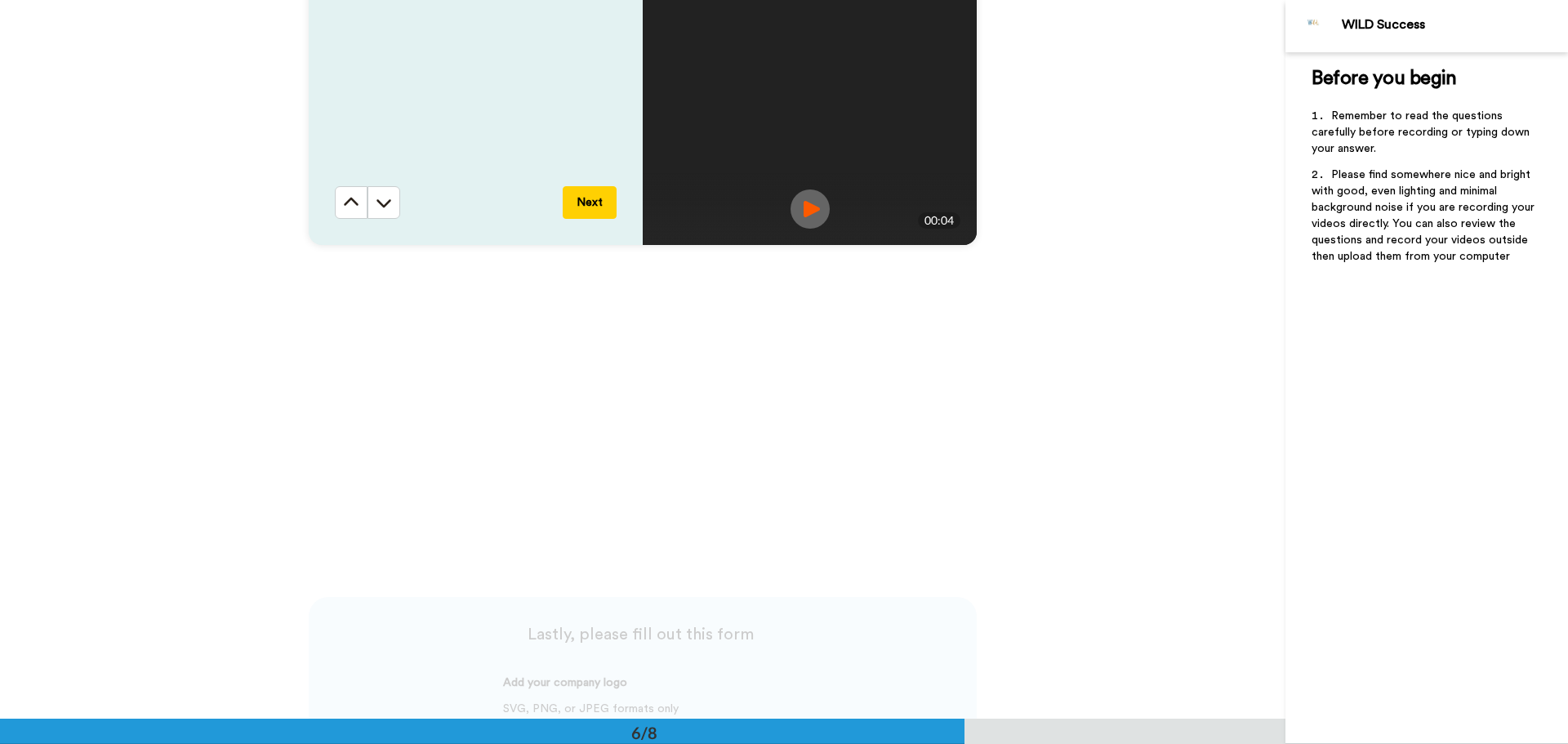
scroll to position [4085, 0]
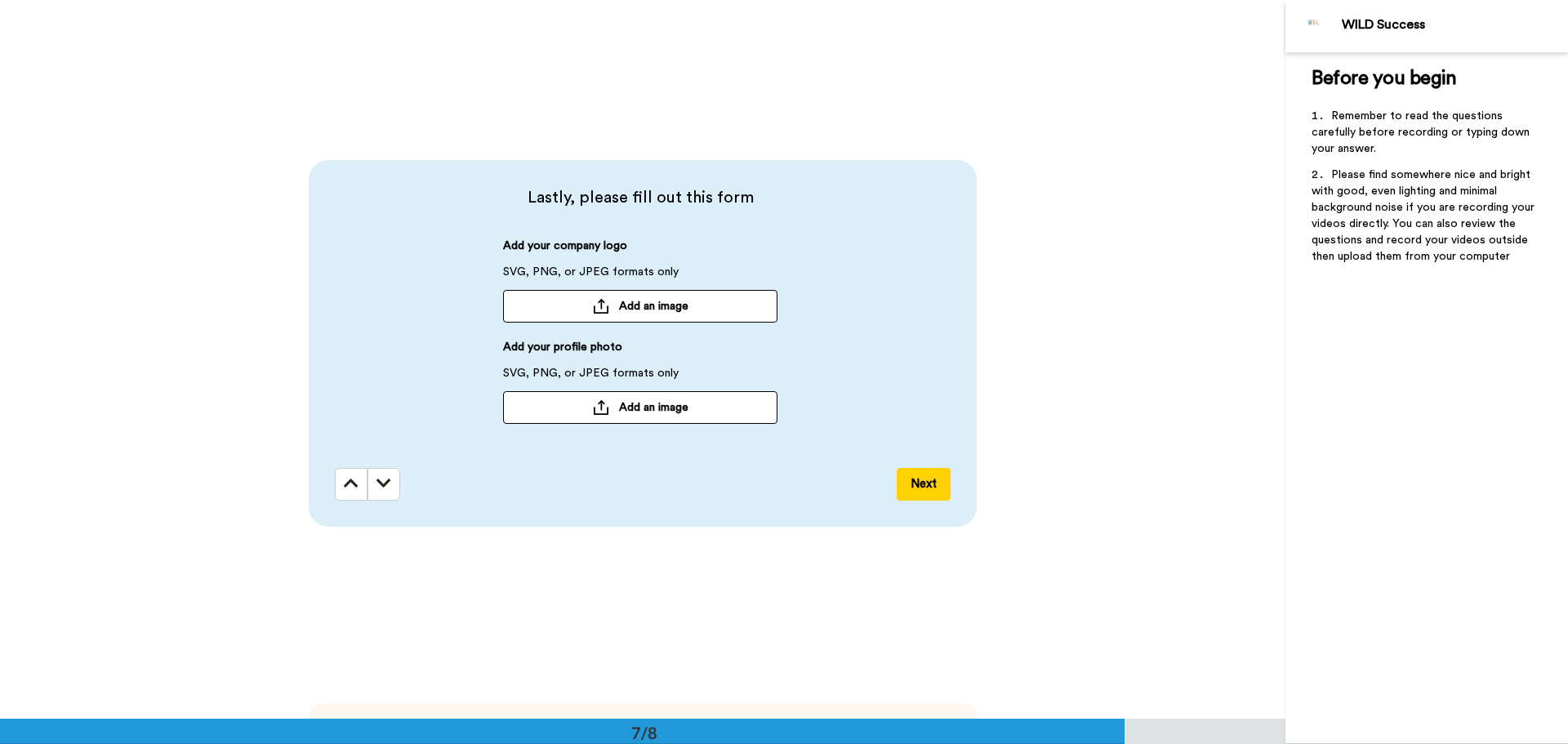
click at [922, 485] on button "Next" at bounding box center [924, 485] width 54 height 33
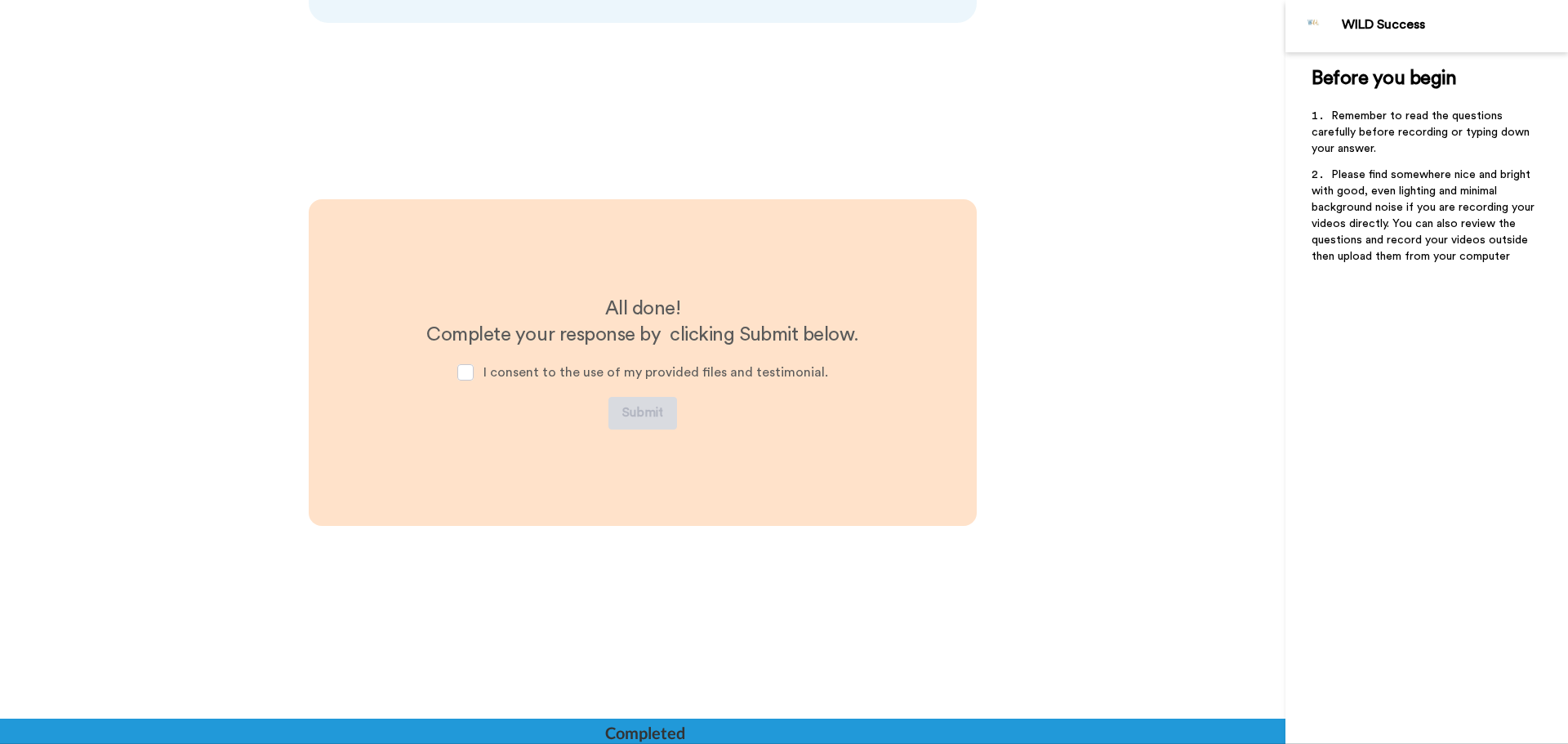
scroll to position [4838, 0]
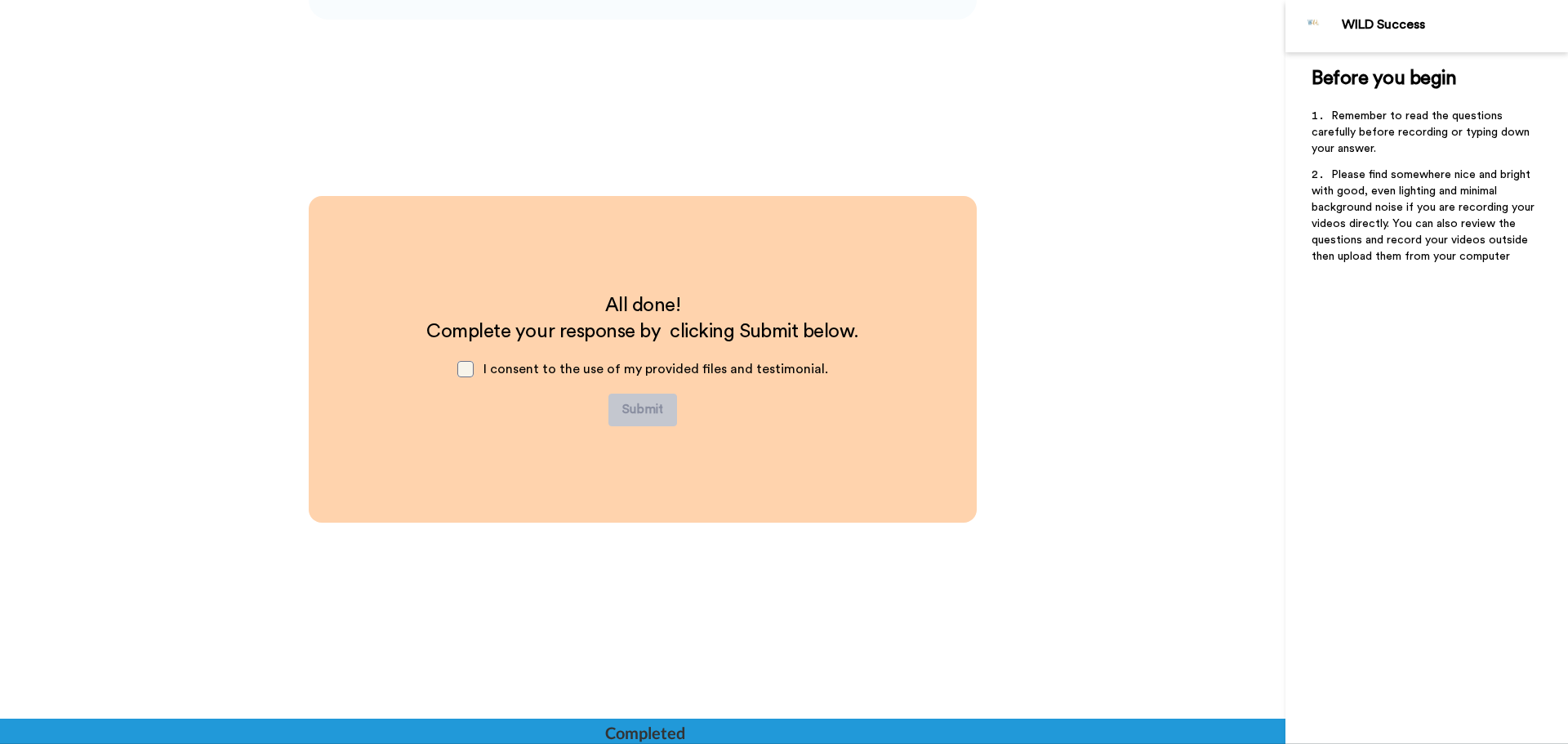
click at [467, 367] on span at bounding box center [465, 369] width 16 height 16
click at [648, 407] on button "Submit" at bounding box center [643, 410] width 69 height 33
